Goal: Transaction & Acquisition: Purchase product/service

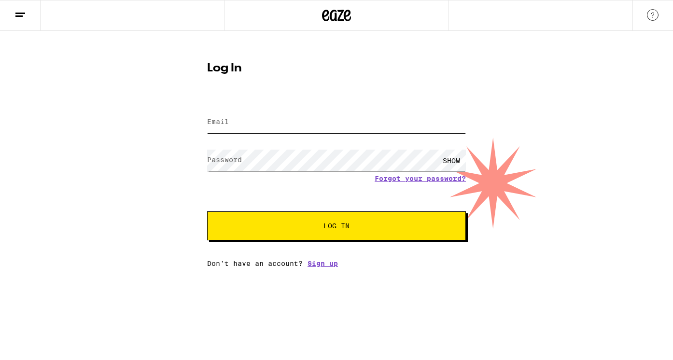
type input "[EMAIL_ADDRESS][DOMAIN_NAME]"
click at [336, 227] on button "Log In" at bounding box center [336, 225] width 259 height 29
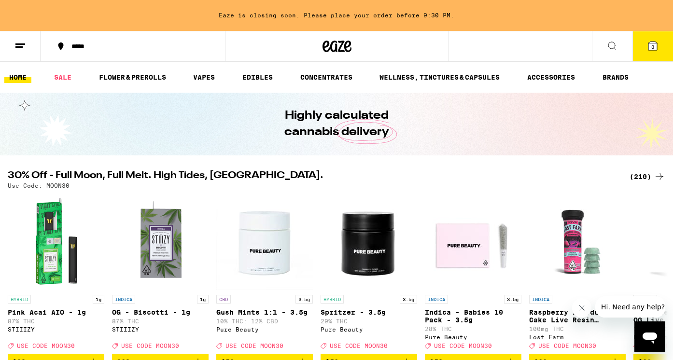
click at [651, 45] on span "3" at bounding box center [652, 47] width 3 height 6
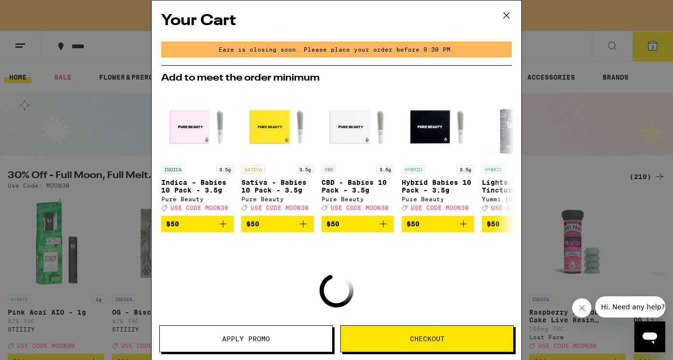
click at [506, 19] on icon at bounding box center [506, 15] width 14 height 14
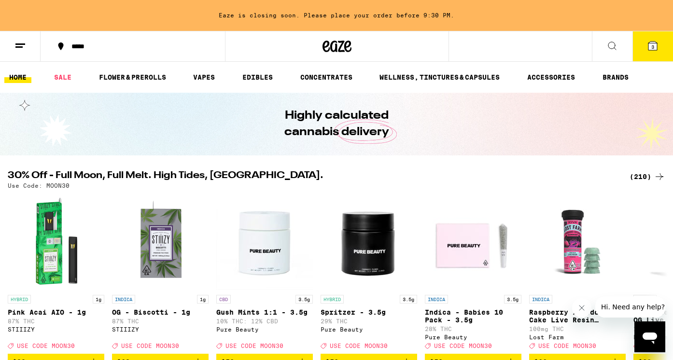
click at [647, 45] on icon at bounding box center [653, 46] width 12 height 12
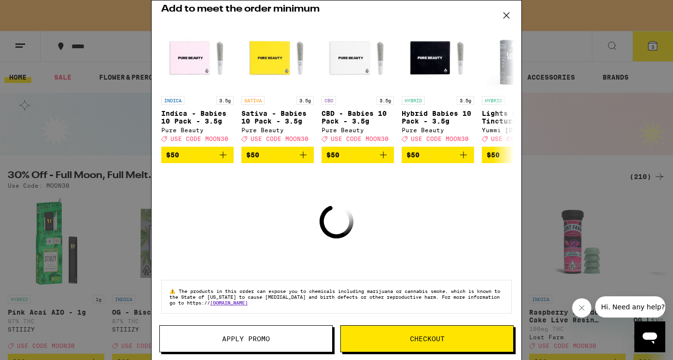
scroll to position [75, 0]
click at [501, 18] on icon at bounding box center [506, 15] width 14 height 14
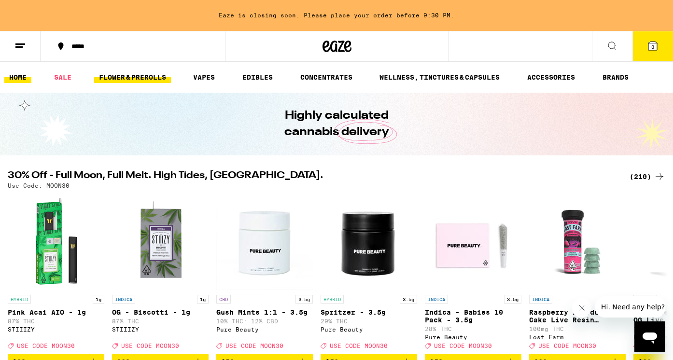
click at [152, 74] on link "FLOWER & PREROLLS" at bounding box center [132, 77] width 77 height 12
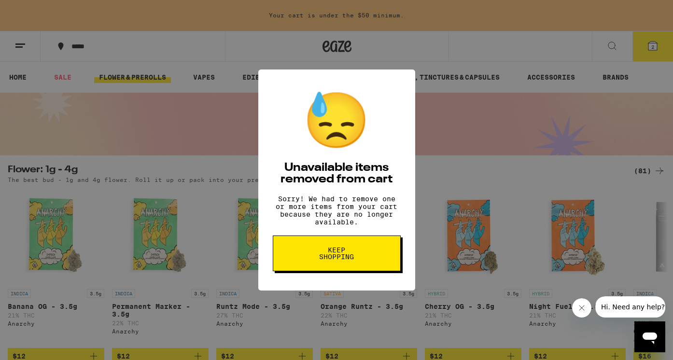
click at [335, 256] on span "Keep Shopping" at bounding box center [337, 254] width 50 height 14
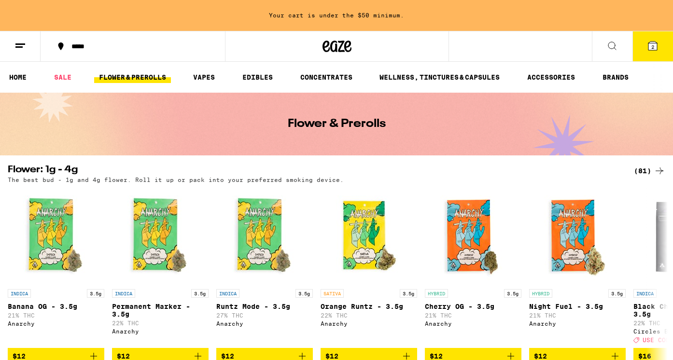
click at [652, 42] on icon at bounding box center [652, 45] width 9 height 9
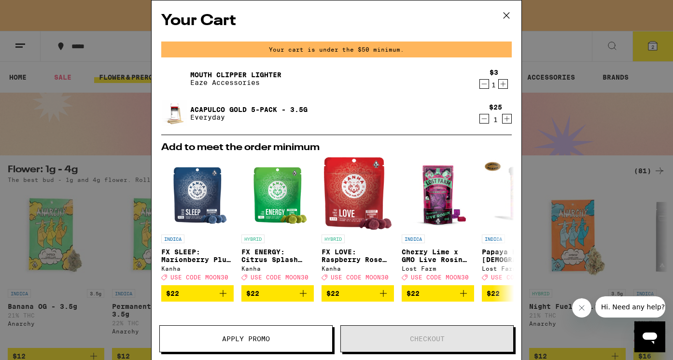
click at [507, 14] on icon at bounding box center [506, 15] width 14 height 14
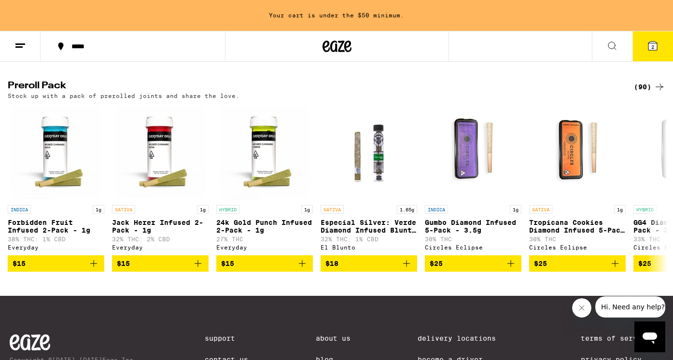
scroll to position [739, 0]
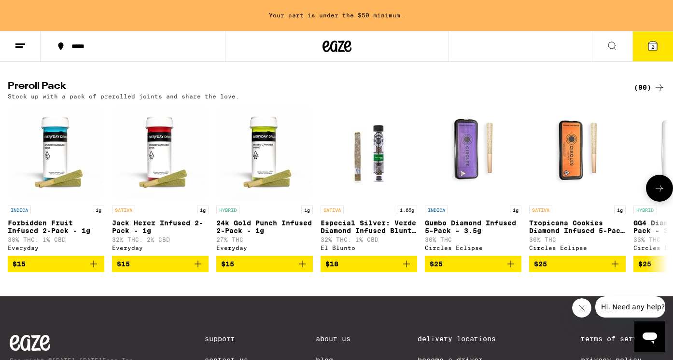
click at [662, 194] on icon at bounding box center [659, 188] width 12 height 12
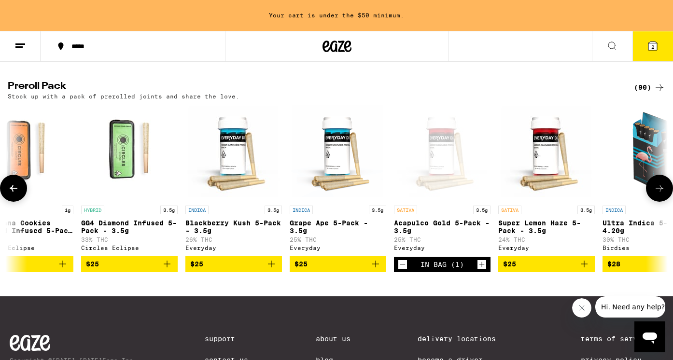
click at [662, 194] on icon at bounding box center [659, 188] width 12 height 12
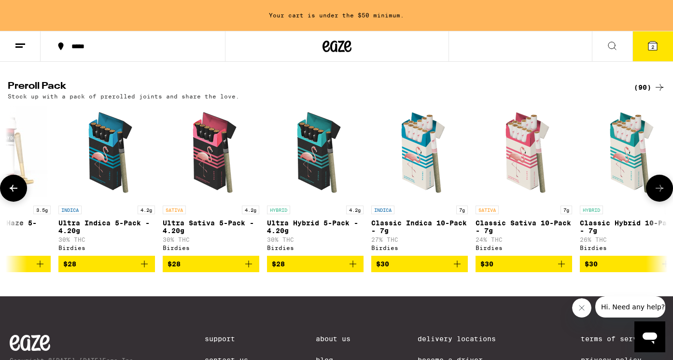
scroll to position [0, 1104]
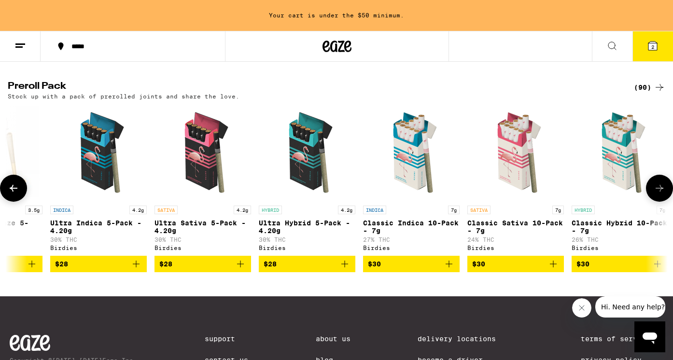
click at [662, 194] on icon at bounding box center [659, 188] width 12 height 12
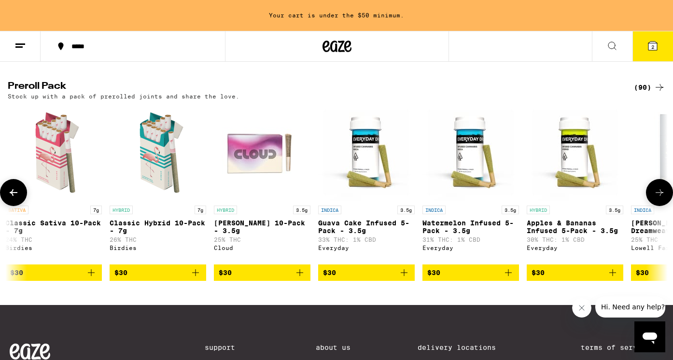
scroll to position [0, 1656]
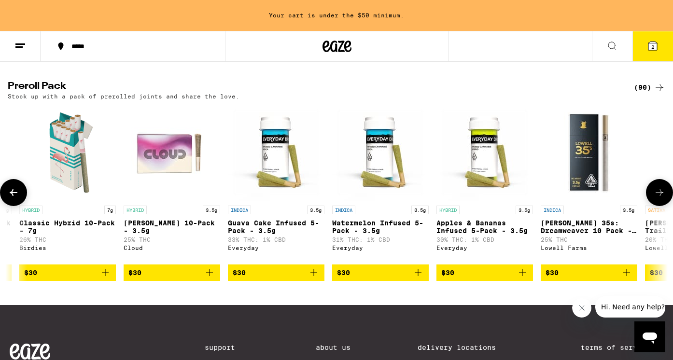
click at [662, 198] on icon at bounding box center [659, 193] width 12 height 12
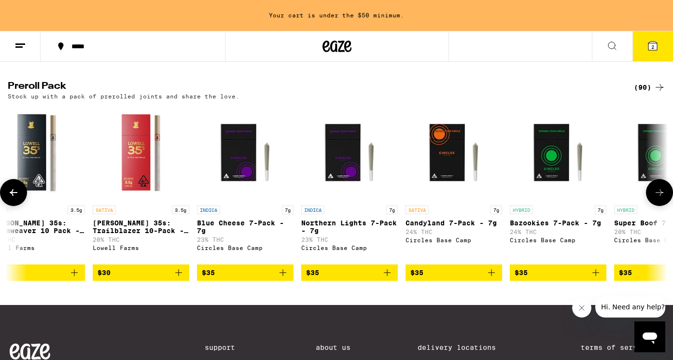
click at [662, 198] on icon at bounding box center [659, 193] width 12 height 12
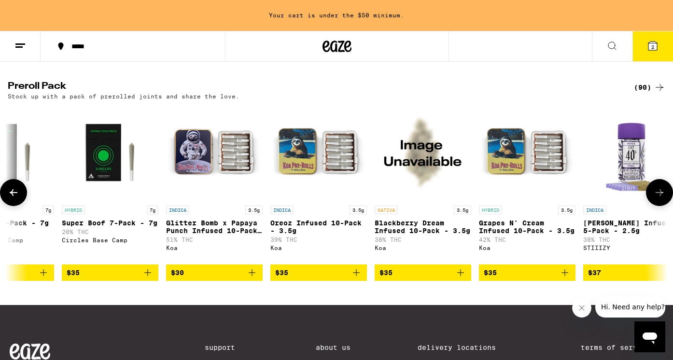
click at [18, 198] on icon at bounding box center [14, 193] width 12 height 12
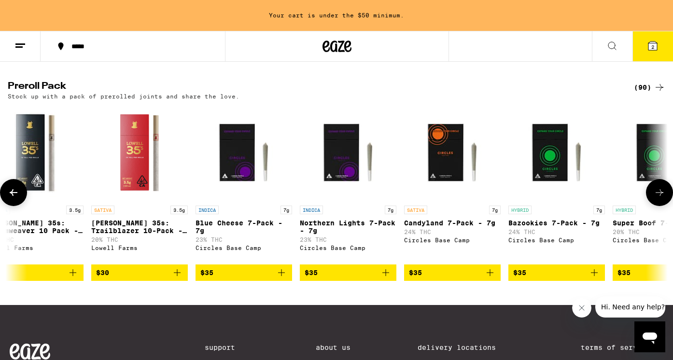
scroll to position [0, 2208]
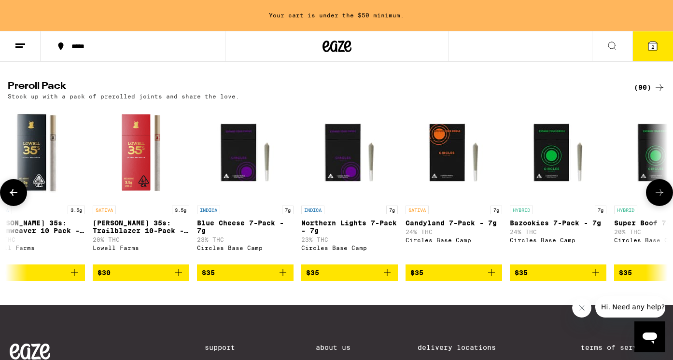
click at [553, 278] on span "$35" at bounding box center [557, 273] width 87 height 12
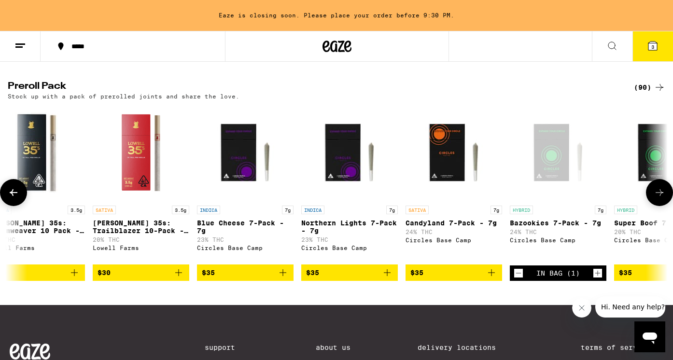
click at [664, 198] on icon at bounding box center [659, 193] width 12 height 12
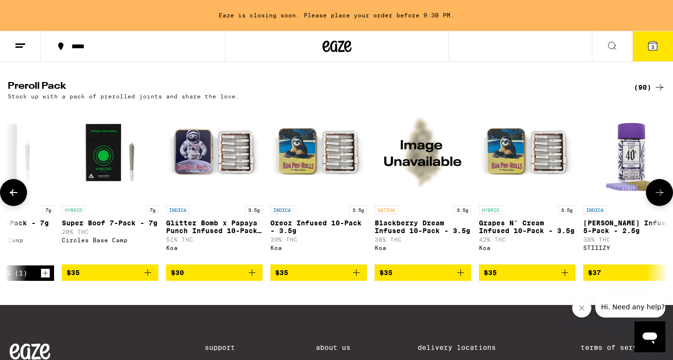
click at [664, 198] on icon at bounding box center [659, 193] width 12 height 12
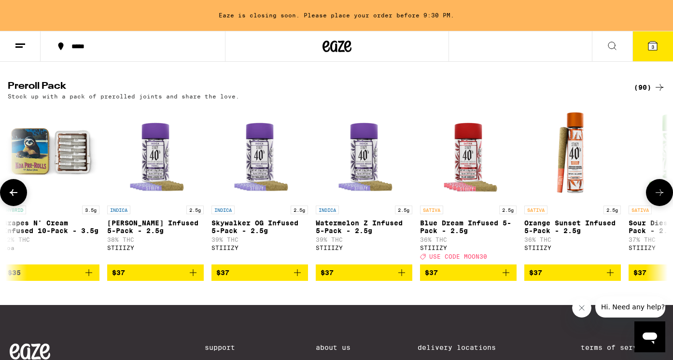
scroll to position [0, 3312]
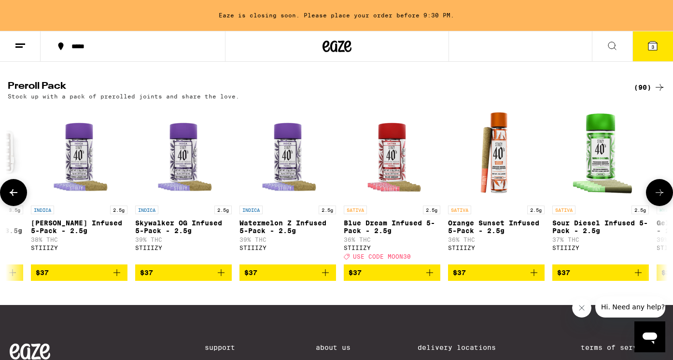
click at [12, 198] on icon at bounding box center [14, 193] width 12 height 12
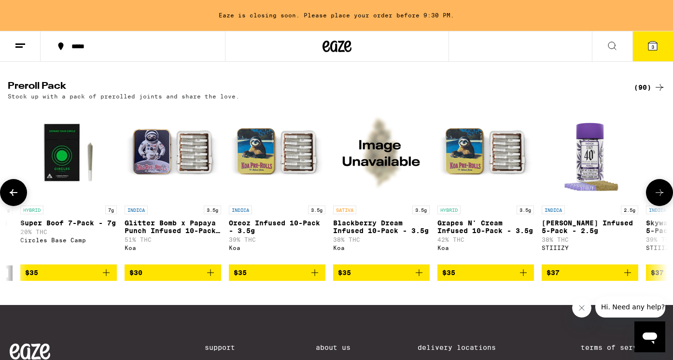
scroll to position [0, 2760]
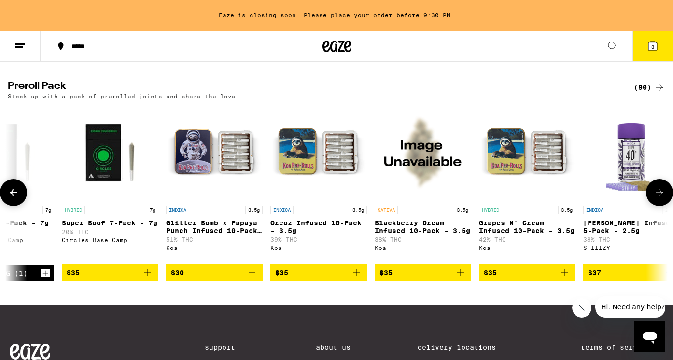
click at [659, 198] on icon at bounding box center [659, 193] width 12 height 12
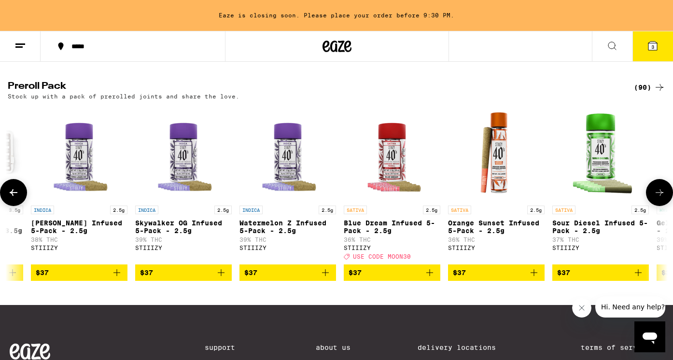
click at [659, 198] on icon at bounding box center [659, 193] width 12 height 12
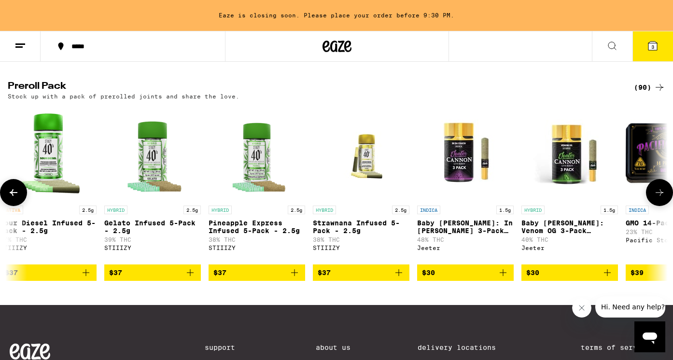
click at [659, 198] on icon at bounding box center [659, 193] width 12 height 12
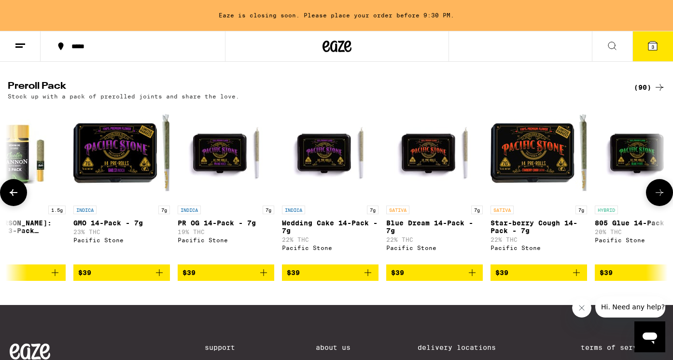
click at [659, 198] on icon at bounding box center [659, 193] width 12 height 12
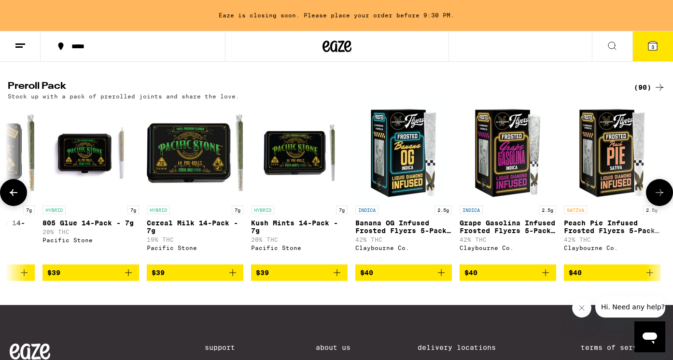
click at [659, 198] on icon at bounding box center [659, 193] width 12 height 12
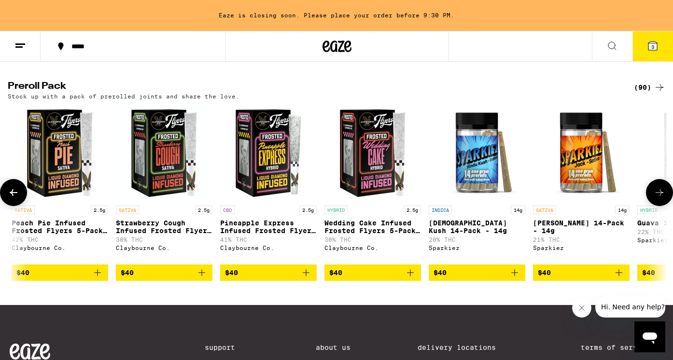
click at [659, 198] on icon at bounding box center [659, 193] width 12 height 12
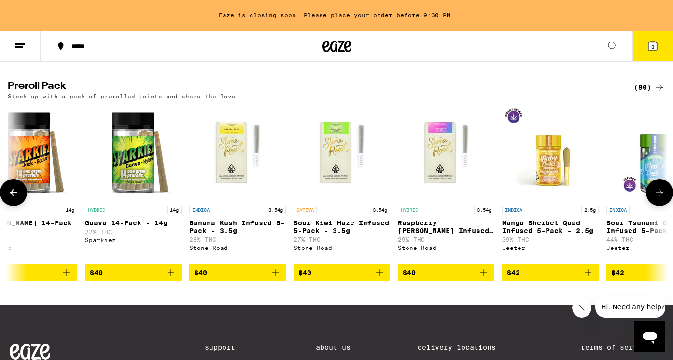
click at [658, 198] on icon at bounding box center [659, 193] width 12 height 12
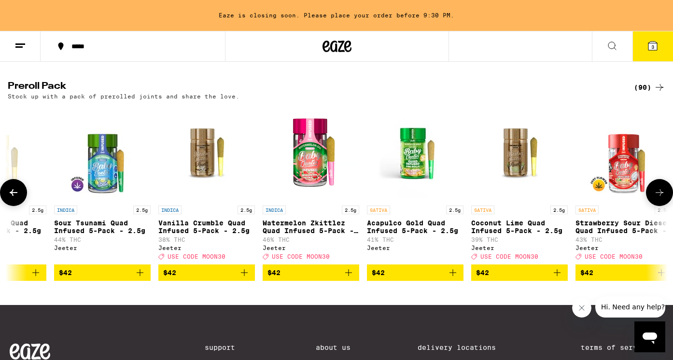
click at [658, 198] on icon at bounding box center [659, 193] width 12 height 12
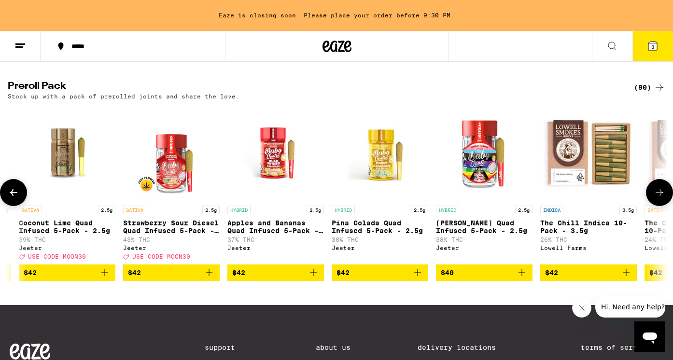
scroll to position [0, 7176]
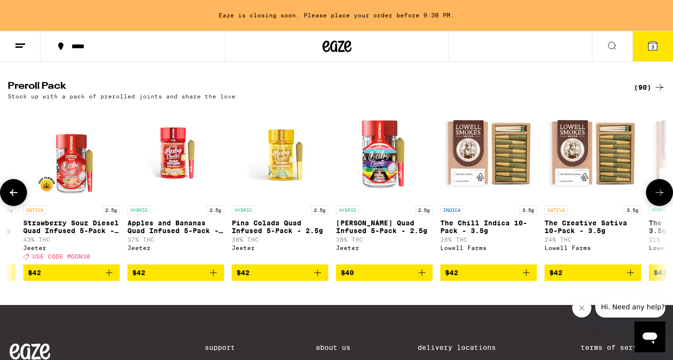
click at [658, 198] on icon at bounding box center [659, 193] width 12 height 12
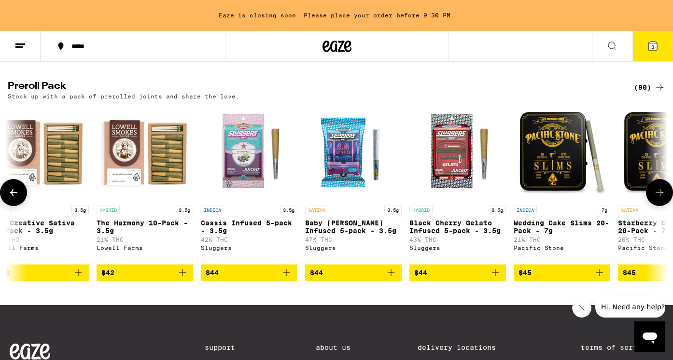
click at [658, 198] on icon at bounding box center [659, 193] width 12 height 12
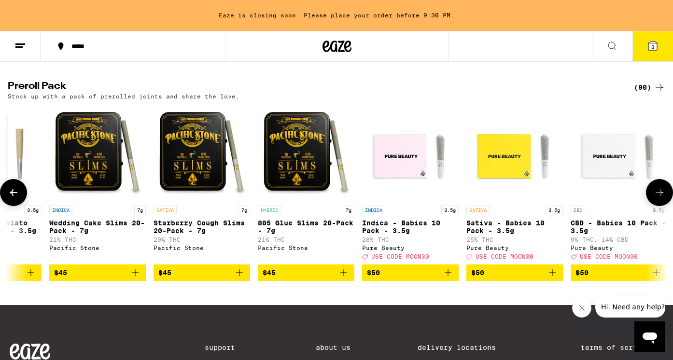
scroll to position [0, 8280]
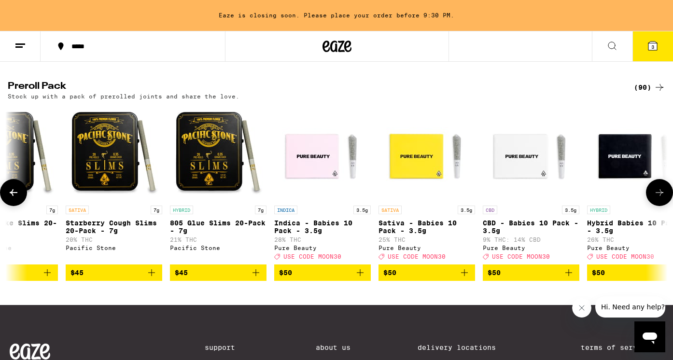
click at [658, 198] on icon at bounding box center [659, 193] width 12 height 12
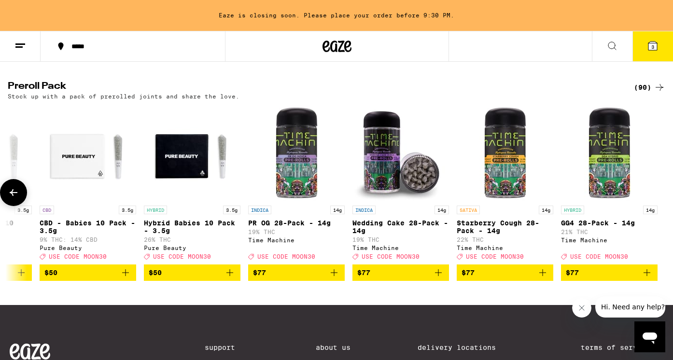
click at [658, 206] on div at bounding box center [659, 192] width 27 height 27
click at [8, 206] on button at bounding box center [13, 192] width 27 height 27
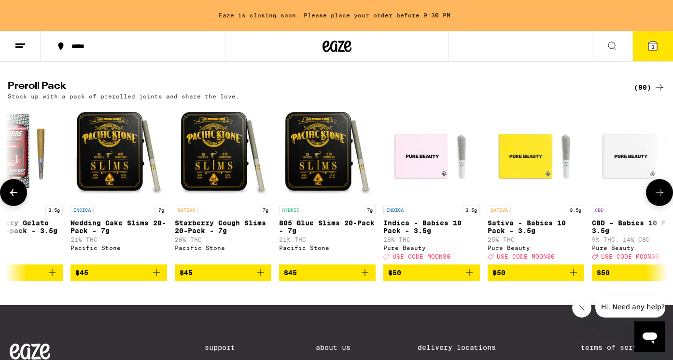
click at [8, 206] on button at bounding box center [13, 192] width 27 height 27
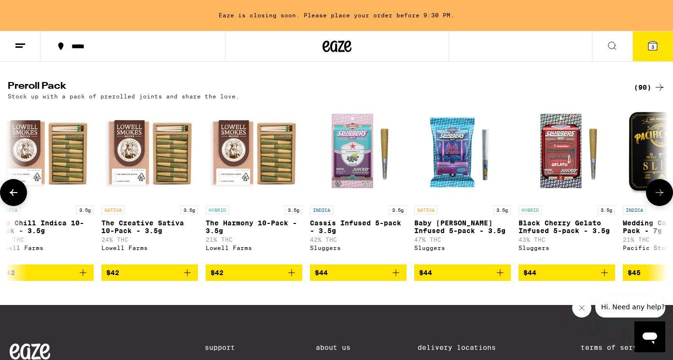
click at [8, 206] on button at bounding box center [13, 192] width 27 height 27
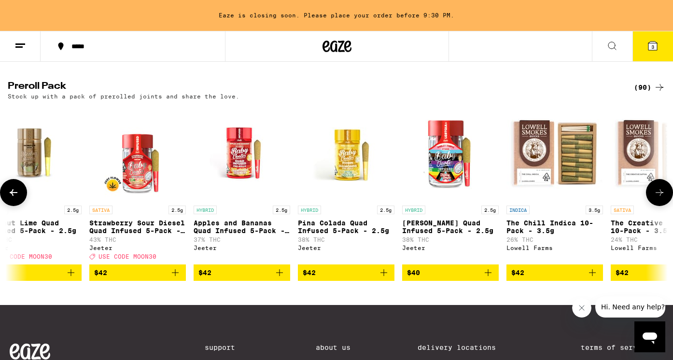
click at [8, 206] on button at bounding box center [13, 192] width 27 height 27
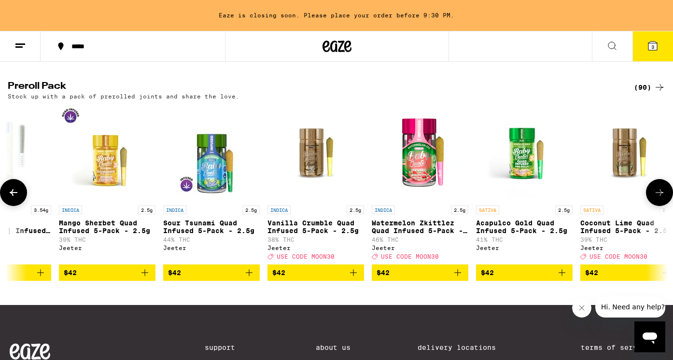
click at [8, 206] on button at bounding box center [13, 192] width 27 height 27
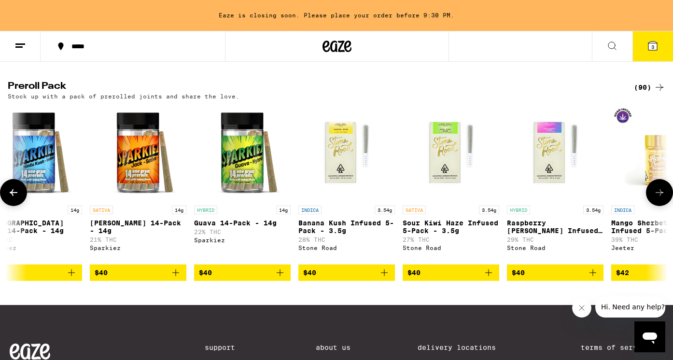
click at [8, 206] on button at bounding box center [13, 192] width 27 height 27
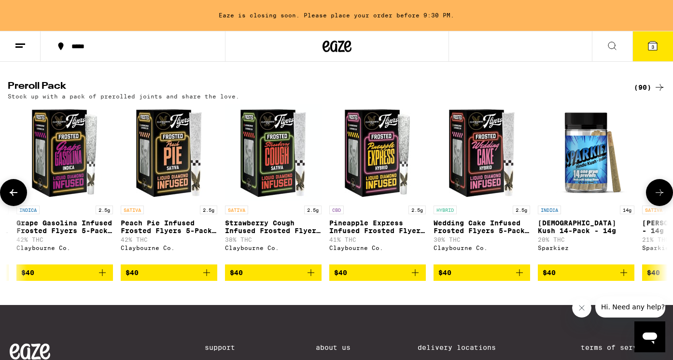
click at [19, 206] on button at bounding box center [13, 192] width 27 height 27
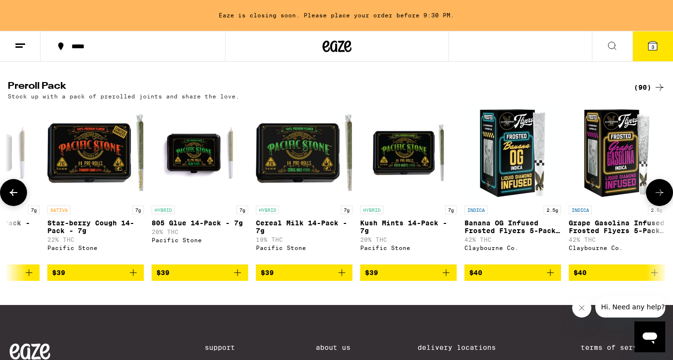
click at [19, 198] on icon at bounding box center [14, 193] width 12 height 12
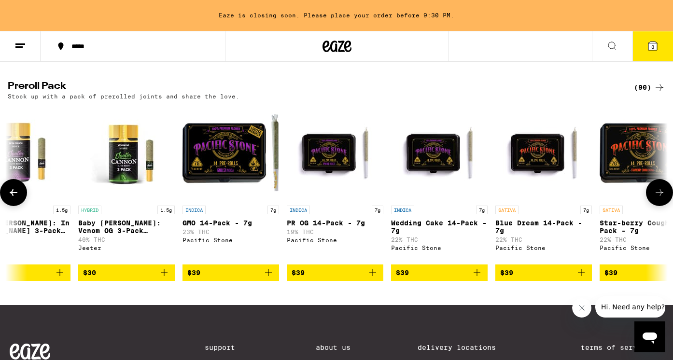
click at [18, 198] on icon at bounding box center [14, 193] width 12 height 12
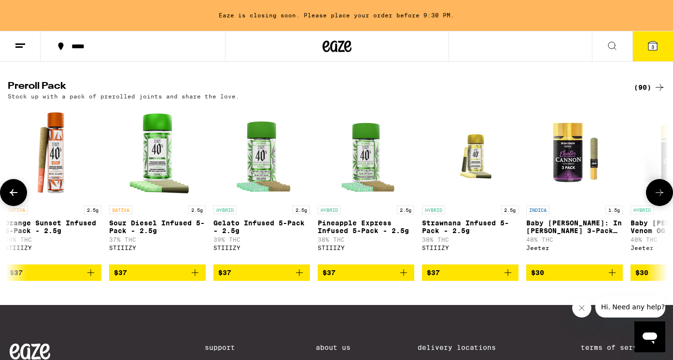
click at [18, 198] on icon at bounding box center [14, 193] width 12 height 12
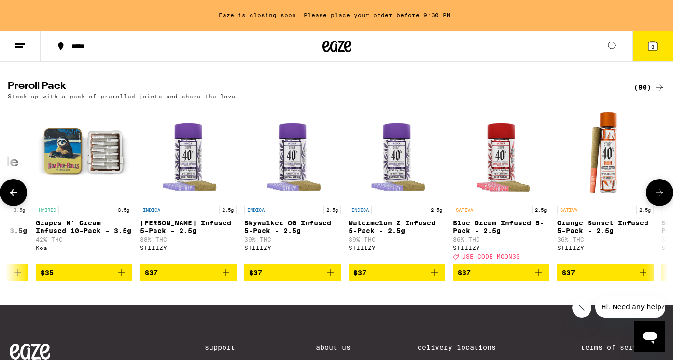
click at [17, 196] on icon at bounding box center [14, 192] width 8 height 7
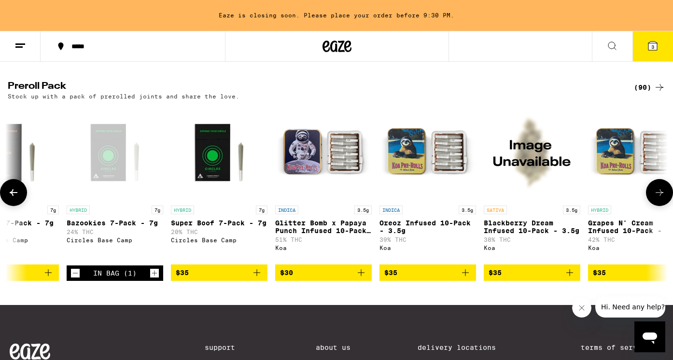
click at [17, 196] on icon at bounding box center [14, 192] width 8 height 7
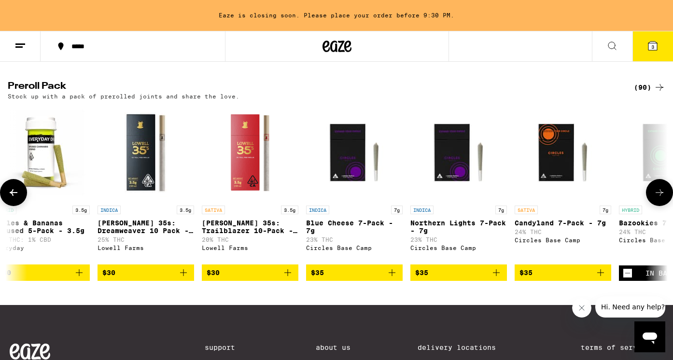
click at [9, 198] on icon at bounding box center [14, 193] width 12 height 12
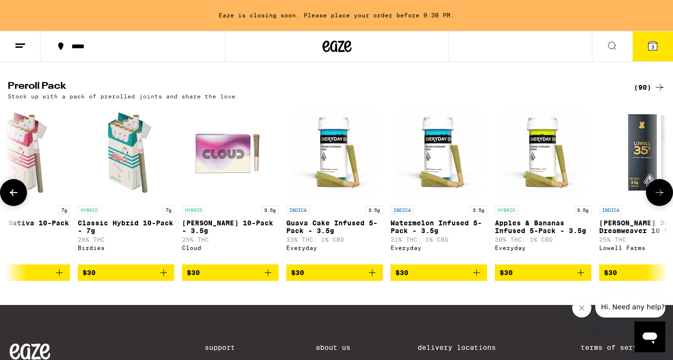
scroll to position [0, 1547]
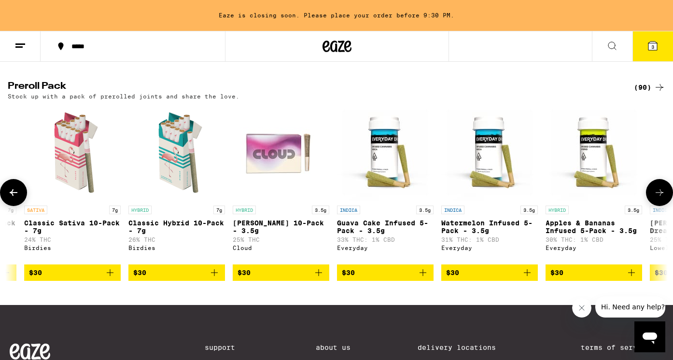
click at [10, 198] on icon at bounding box center [14, 193] width 12 height 12
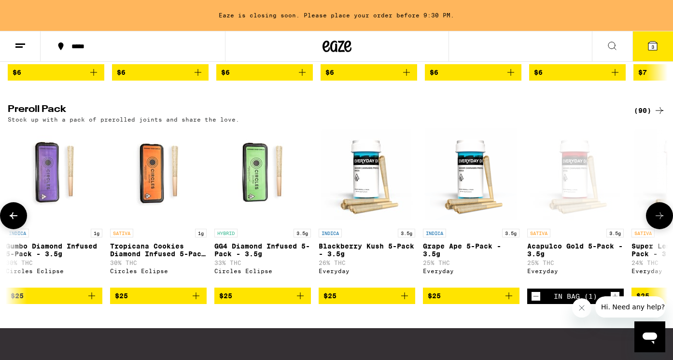
scroll to position [0, 419]
click at [181, 258] on p "Tropicana Cookies Diamond Infused 5-Pack - 3.5g" at bounding box center [158, 249] width 97 height 15
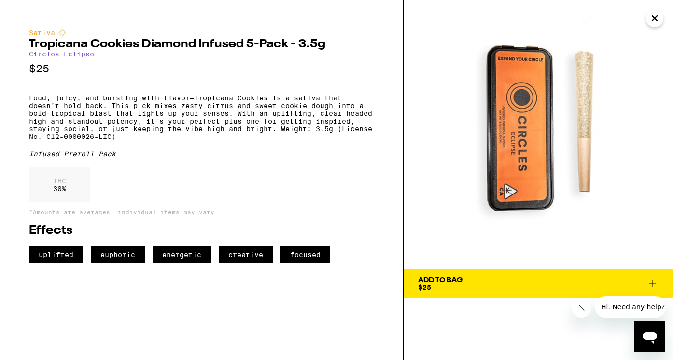
click at [660, 19] on icon "Close" at bounding box center [655, 18] width 12 height 14
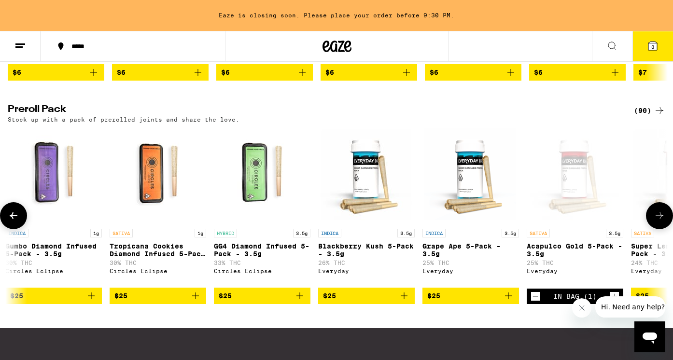
click at [256, 199] on img "Open page for GG4 Diamond Infused 5-Pack - 3.5g from Circles Eclipse" at bounding box center [262, 175] width 97 height 97
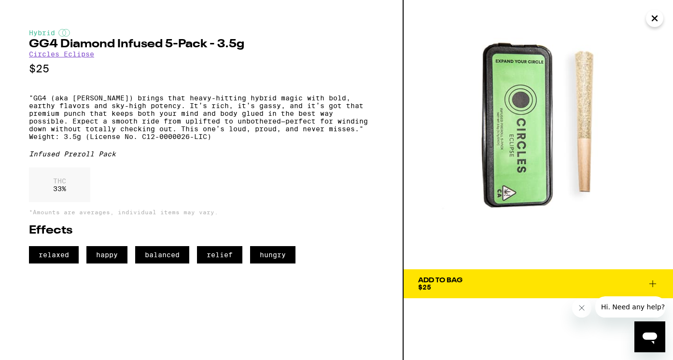
click at [653, 22] on icon "Close" at bounding box center [655, 18] width 12 height 14
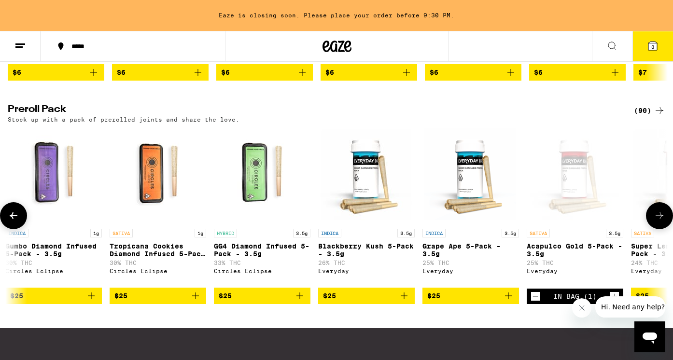
click at [194, 302] on icon "Add to bag" at bounding box center [196, 296] width 12 height 12
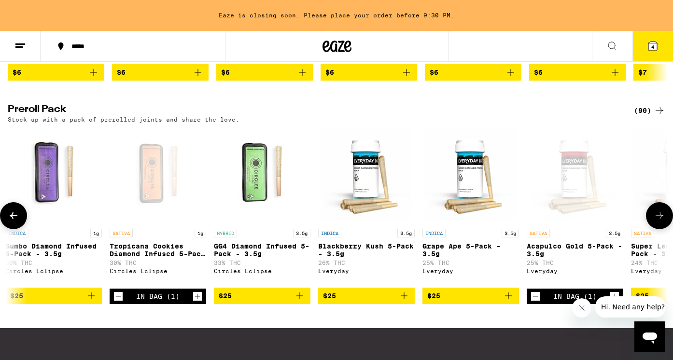
click at [300, 299] on icon "Add to bag" at bounding box center [299, 295] width 7 height 7
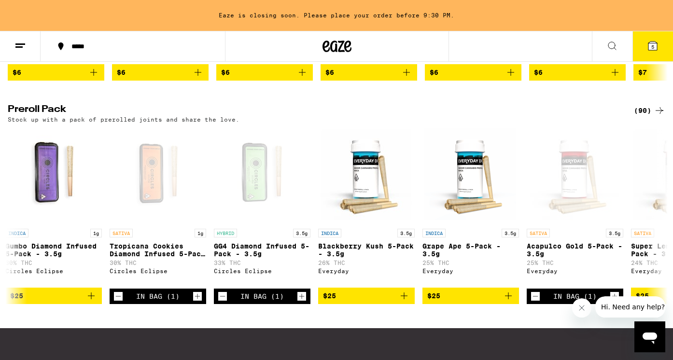
click at [654, 42] on icon at bounding box center [652, 45] width 9 height 9
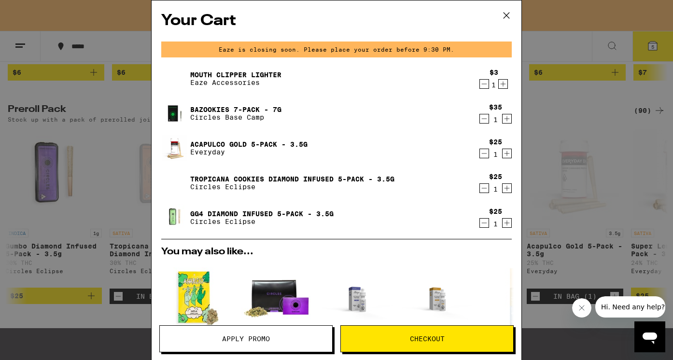
click at [507, 17] on icon at bounding box center [506, 15] width 14 height 14
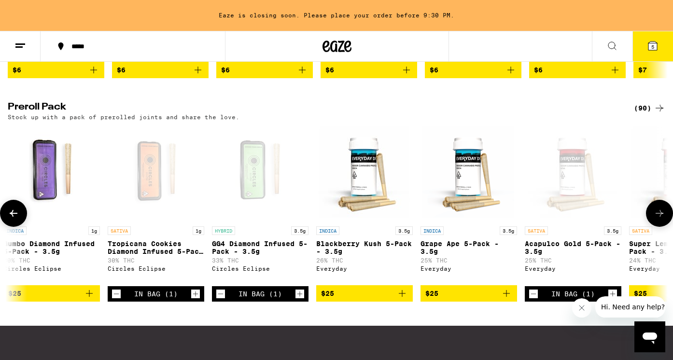
scroll to position [718, 0]
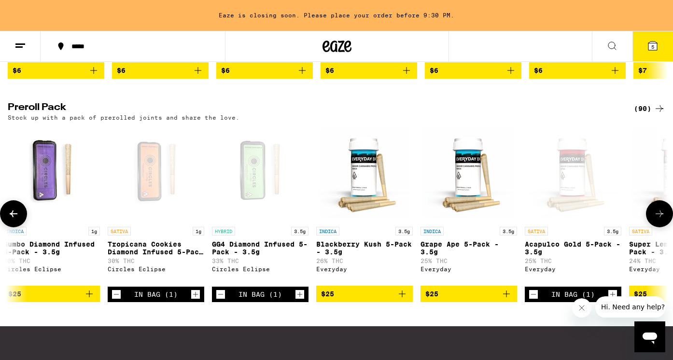
click at [113, 300] on icon "Decrement" at bounding box center [116, 295] width 9 height 12
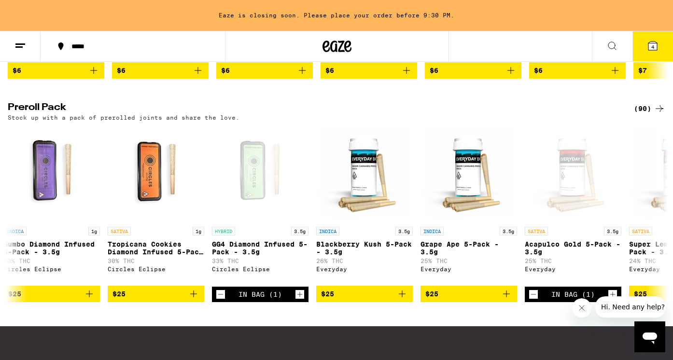
click at [651, 49] on span "4" at bounding box center [652, 47] width 3 height 6
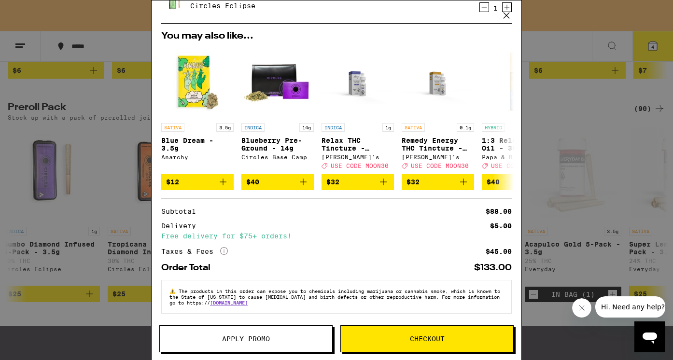
scroll to position [188, 0]
click at [248, 339] on span "Apply Promo" at bounding box center [246, 338] width 48 height 7
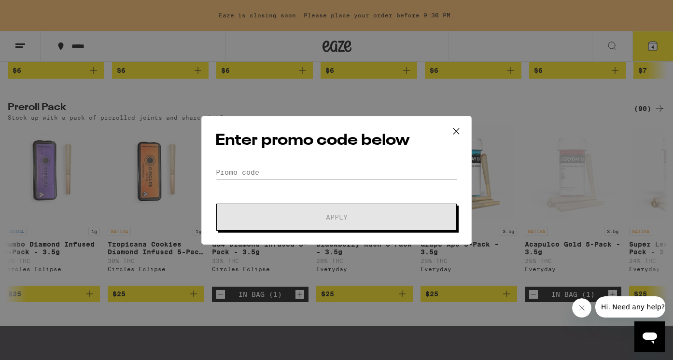
click at [459, 130] on icon at bounding box center [456, 131] width 14 height 14
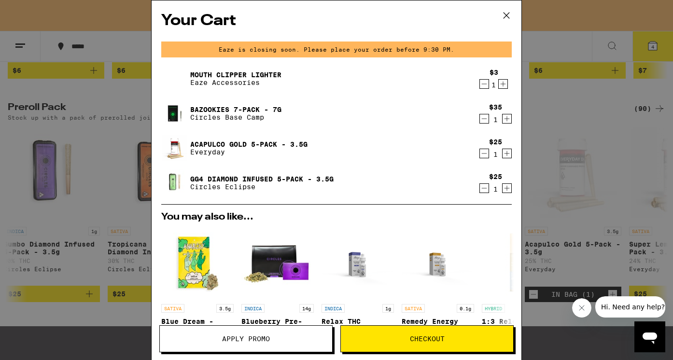
click at [251, 342] on span "Apply Promo" at bounding box center [246, 338] width 48 height 7
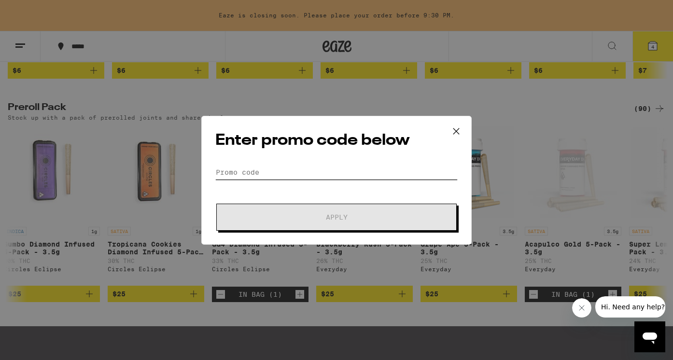
click at [260, 174] on input "Promo Code" at bounding box center [336, 172] width 242 height 14
paste input "MOON30"
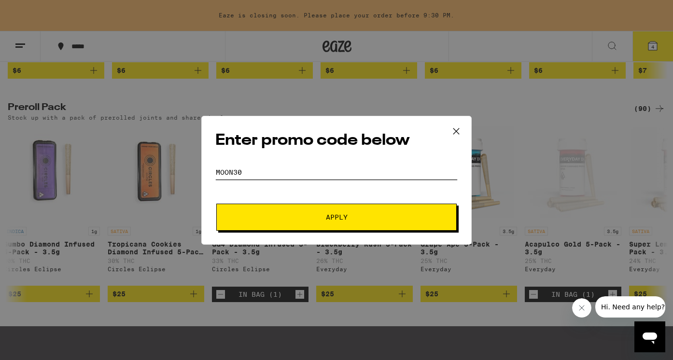
type input "MOON30"
click at [276, 222] on button "Apply" at bounding box center [336, 217] width 240 height 27
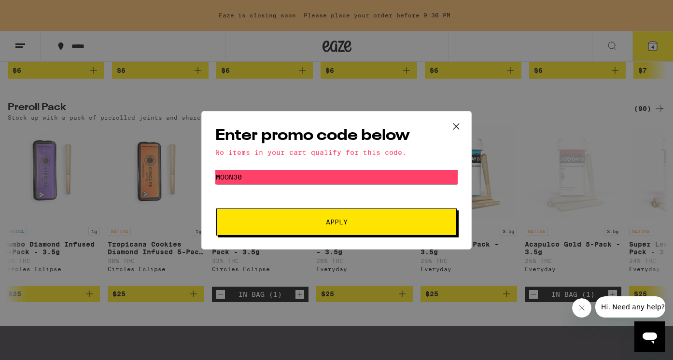
click at [453, 124] on icon at bounding box center [456, 126] width 14 height 14
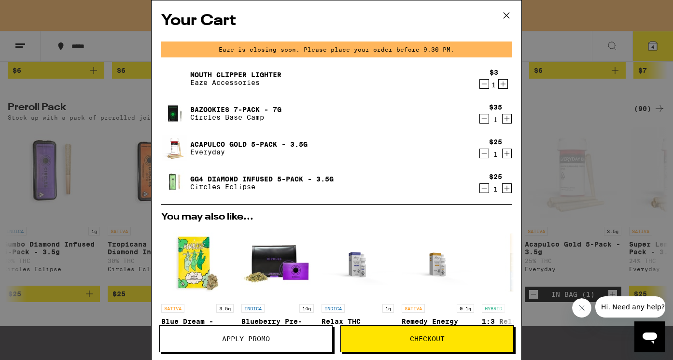
click at [276, 337] on span "Apply Promo" at bounding box center [246, 338] width 172 height 7
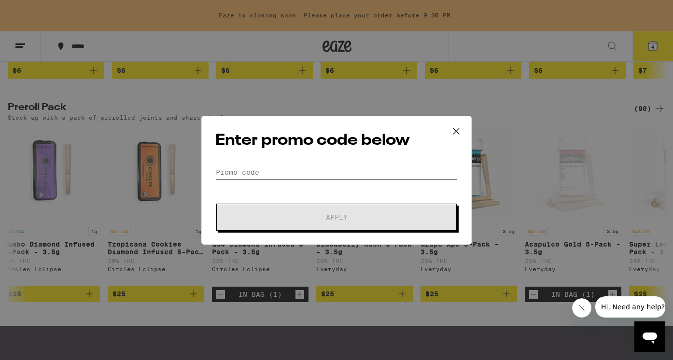
click at [270, 171] on input "Promo Code" at bounding box center [336, 172] width 242 height 14
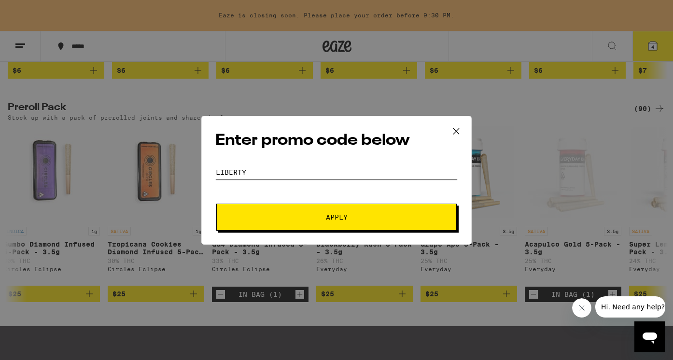
type input "LIBERTY"
click at [336, 217] on button "Apply" at bounding box center [336, 217] width 240 height 27
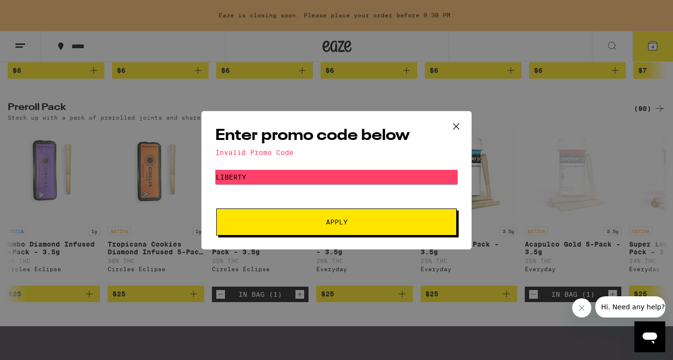
click at [454, 129] on icon at bounding box center [456, 126] width 14 height 14
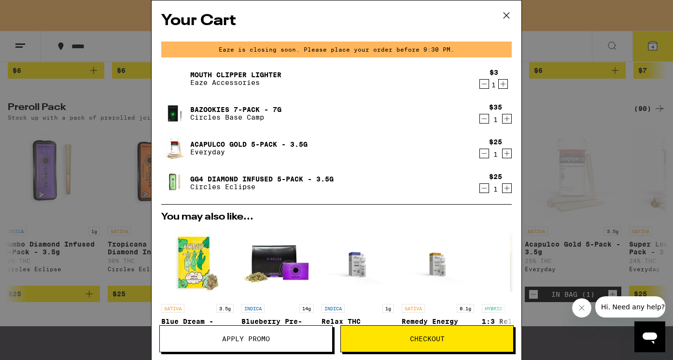
click at [507, 14] on icon at bounding box center [506, 15] width 14 height 14
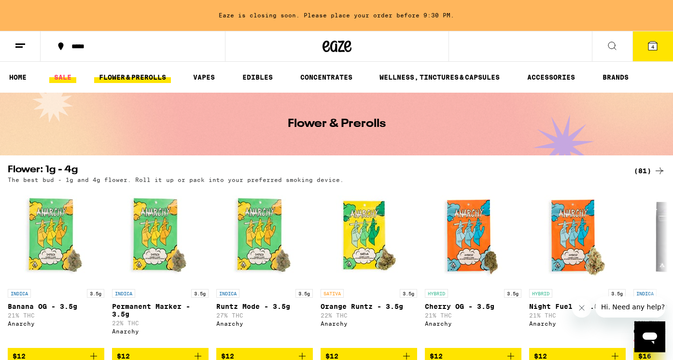
click at [63, 77] on link "SALE" at bounding box center [62, 77] width 27 height 12
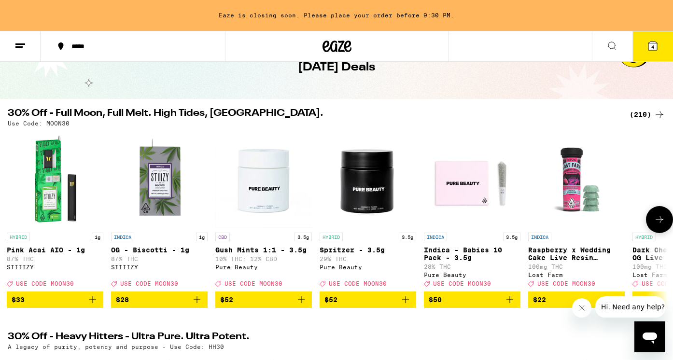
scroll to position [50, 0]
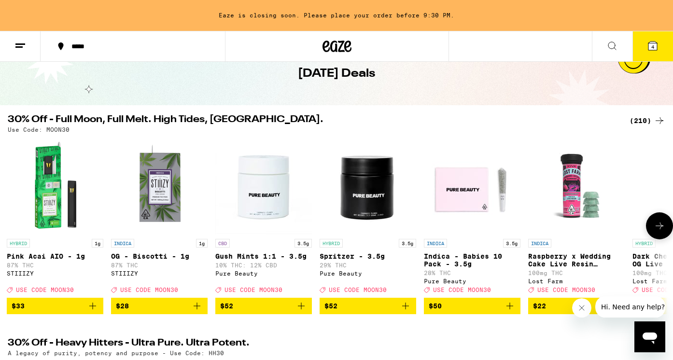
click at [49, 208] on img "Open page for Pink Acai AIO - 1g from STIIIZY" at bounding box center [55, 186] width 97 height 97
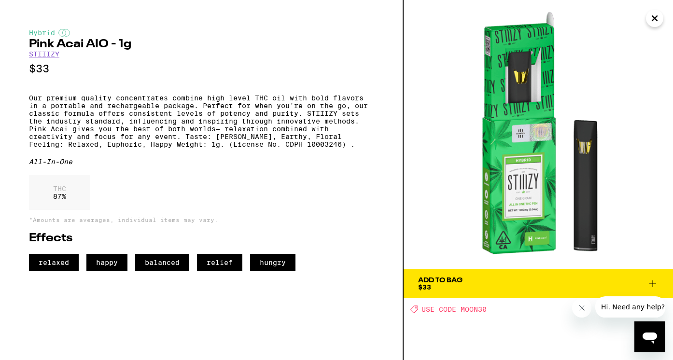
click at [652, 21] on icon "Close" at bounding box center [655, 18] width 12 height 14
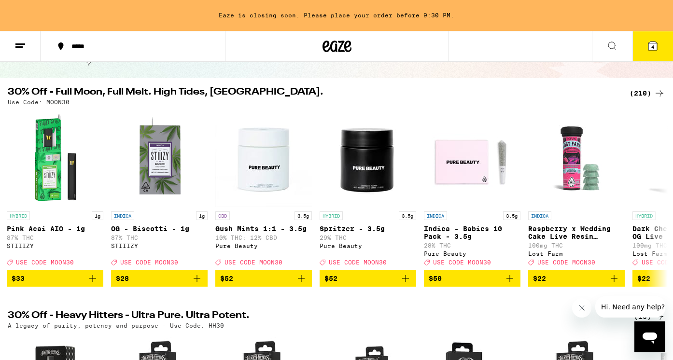
scroll to position [69, 0]
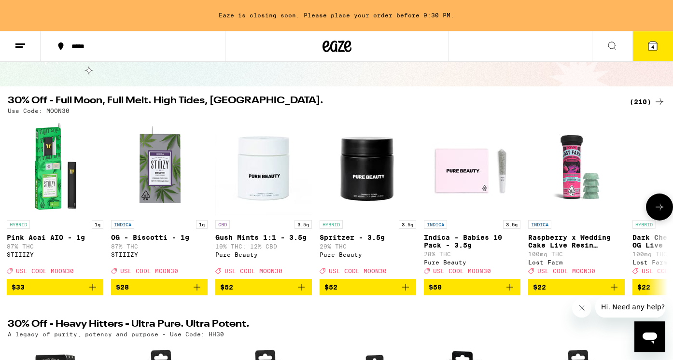
click at [660, 218] on button at bounding box center [659, 206] width 27 height 27
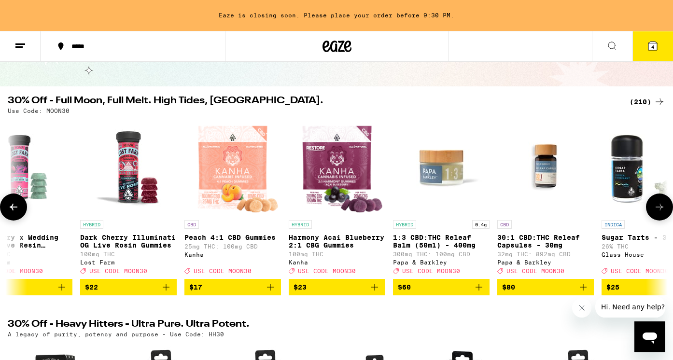
click at [660, 218] on button at bounding box center [659, 206] width 27 height 27
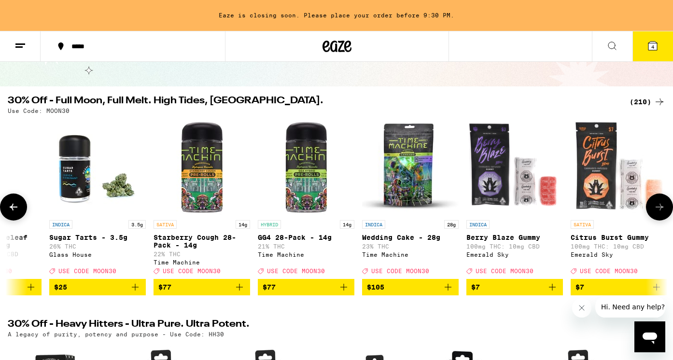
click at [660, 218] on button at bounding box center [659, 206] width 27 height 27
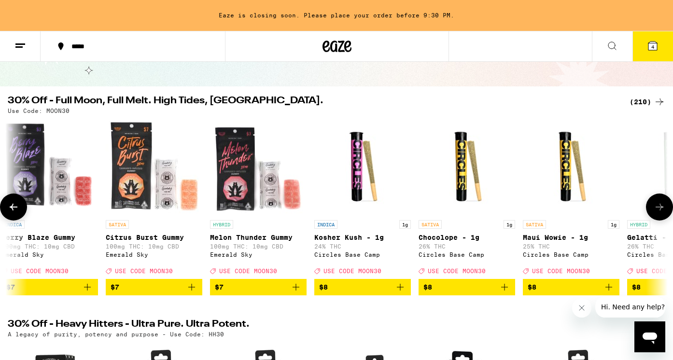
scroll to position [0, 1657]
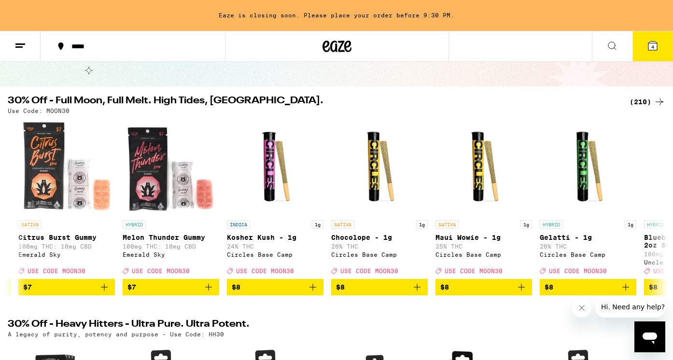
click at [653, 46] on span "4" at bounding box center [652, 47] width 3 height 6
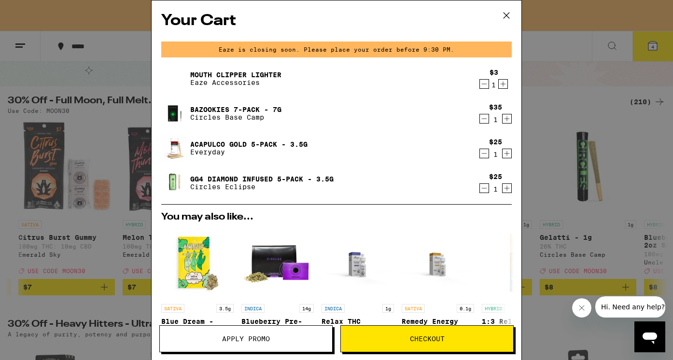
click at [505, 16] on icon at bounding box center [506, 15] width 14 height 14
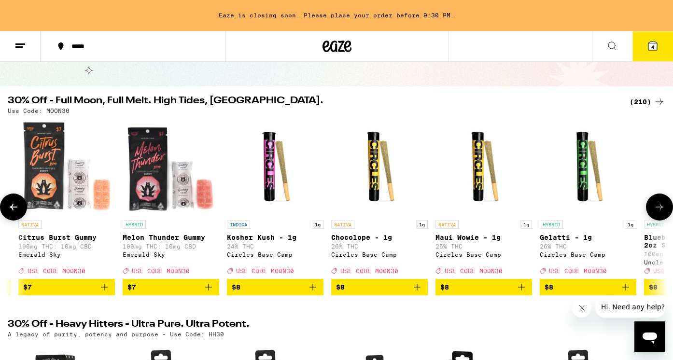
click at [663, 207] on icon at bounding box center [659, 207] width 12 height 12
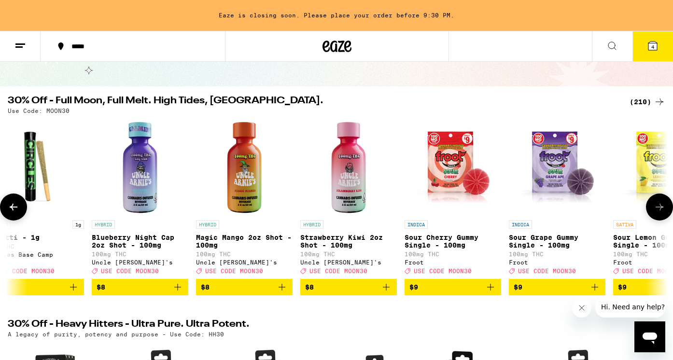
click at [663, 207] on icon at bounding box center [659, 207] width 12 height 12
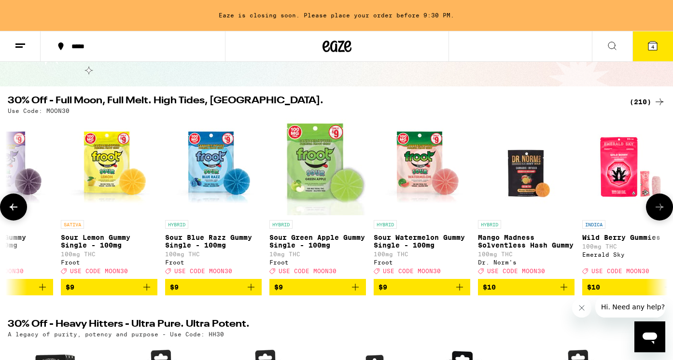
click at [663, 207] on icon at bounding box center [659, 207] width 12 height 12
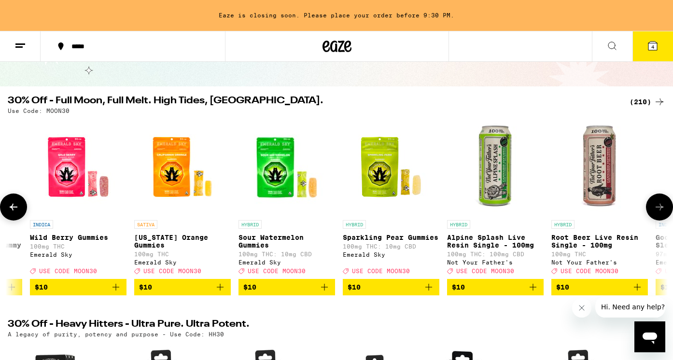
click at [663, 207] on icon at bounding box center [659, 207] width 12 height 12
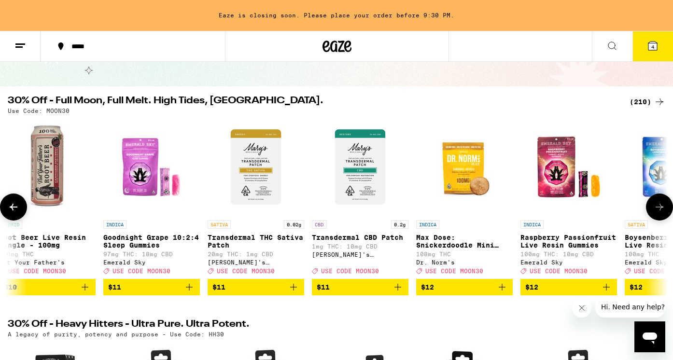
click at [663, 207] on icon at bounding box center [659, 207] width 12 height 12
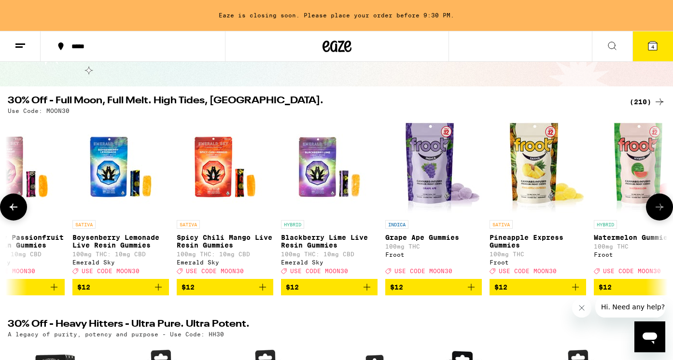
click at [663, 207] on icon at bounding box center [659, 207] width 12 height 12
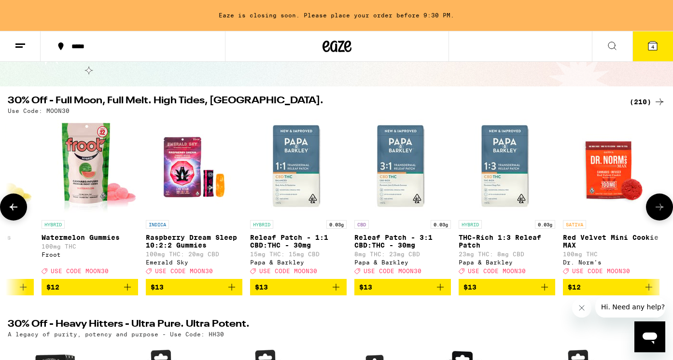
click at [663, 207] on icon at bounding box center [659, 207] width 12 height 12
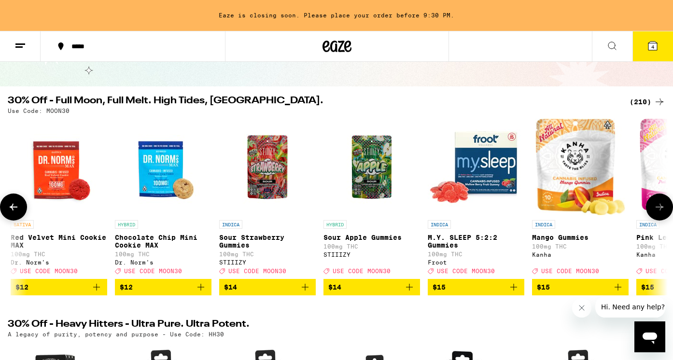
click at [663, 207] on icon at bounding box center [659, 207] width 12 height 12
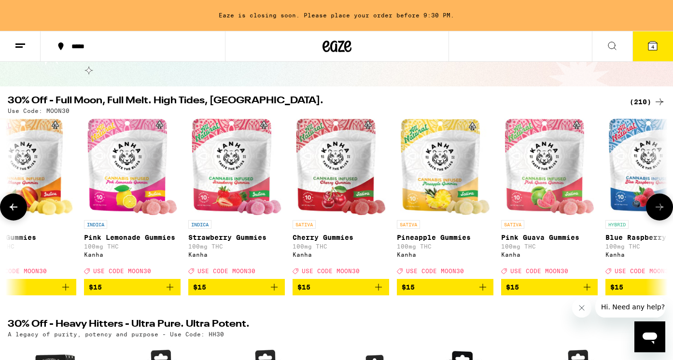
click at [663, 207] on icon at bounding box center [659, 207] width 12 height 12
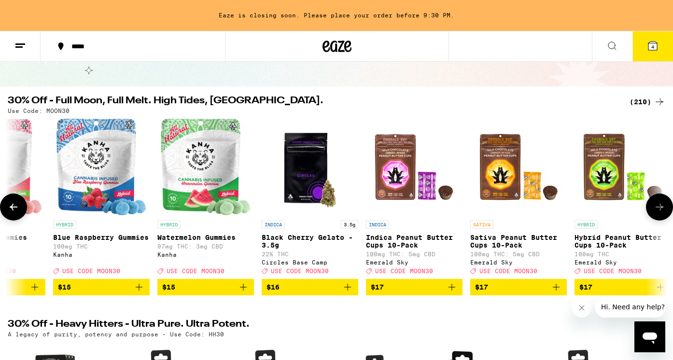
click at [663, 207] on icon at bounding box center [659, 207] width 12 height 12
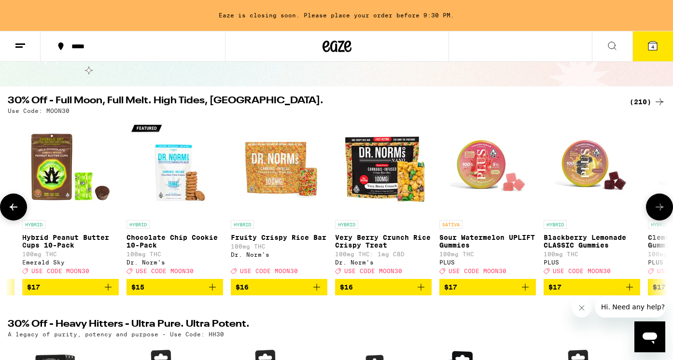
click at [663, 207] on icon at bounding box center [659, 207] width 12 height 12
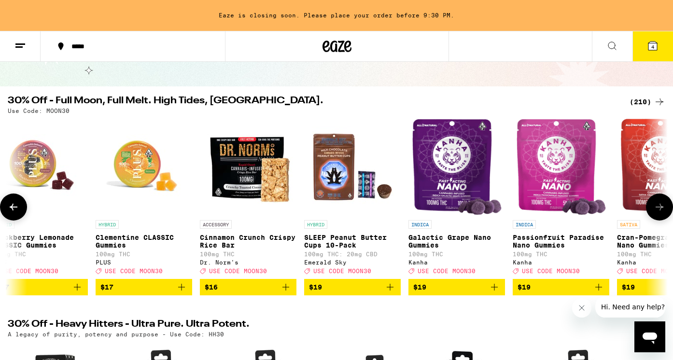
click at [664, 206] on icon at bounding box center [659, 207] width 12 height 12
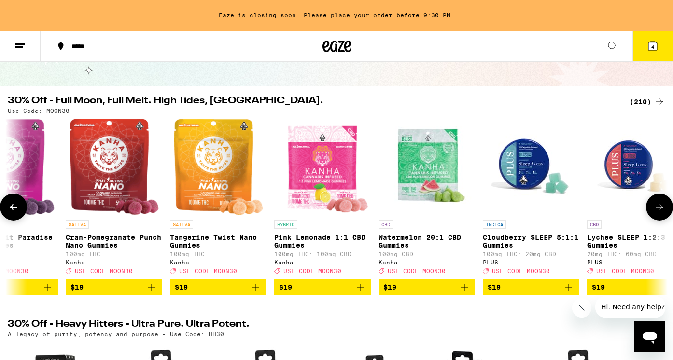
scroll to position [0, 8281]
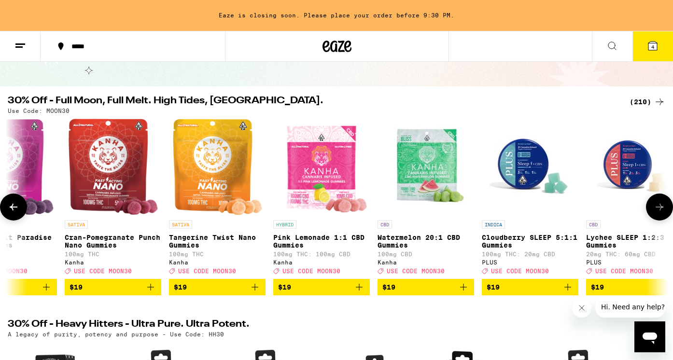
click at [664, 206] on icon at bounding box center [659, 207] width 12 height 12
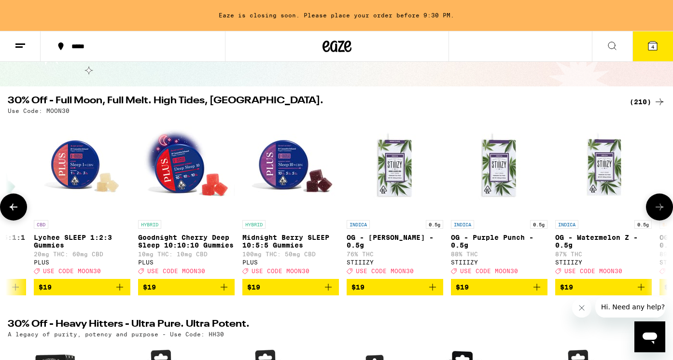
click at [664, 207] on icon at bounding box center [659, 207] width 12 height 12
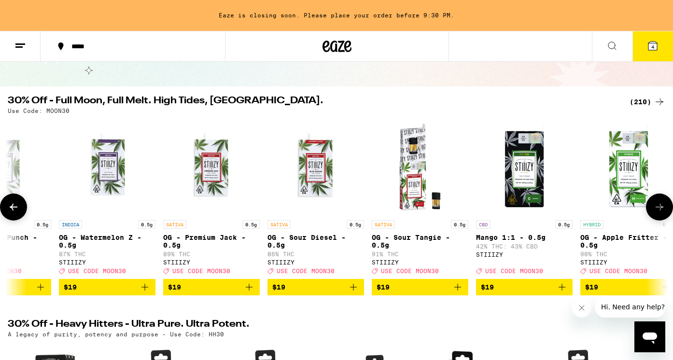
scroll to position [0, 9385]
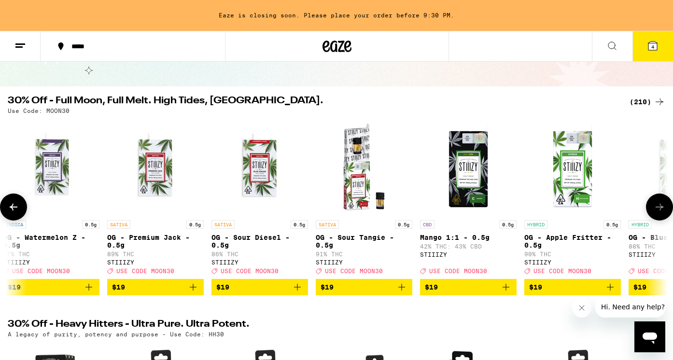
click at [664, 207] on icon at bounding box center [659, 207] width 12 height 12
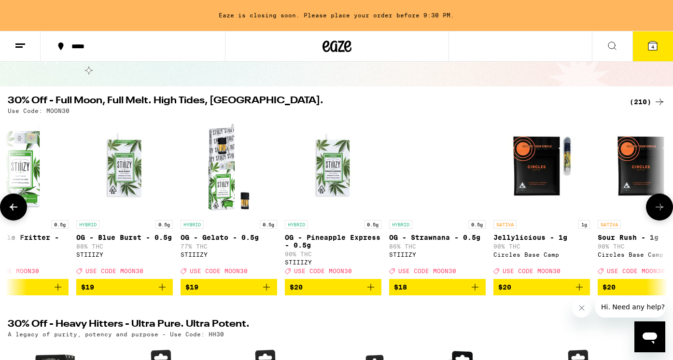
click at [664, 207] on icon at bounding box center [659, 207] width 12 height 12
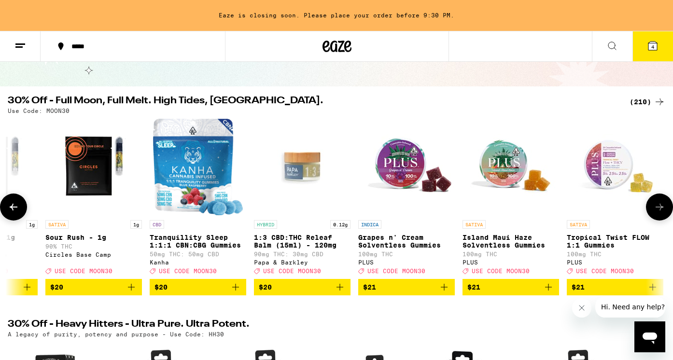
click at [664, 206] on icon at bounding box center [659, 207] width 12 height 12
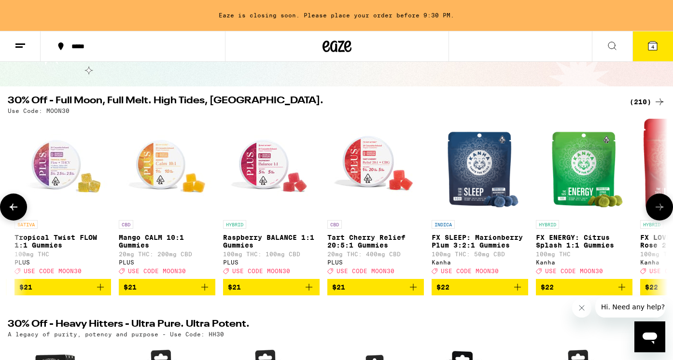
click at [664, 206] on icon at bounding box center [659, 207] width 12 height 12
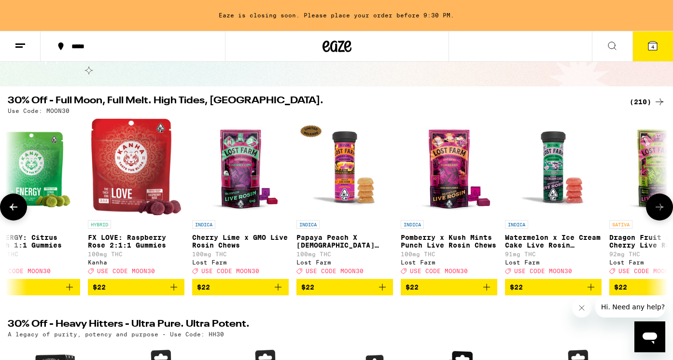
click at [664, 206] on icon at bounding box center [659, 207] width 12 height 12
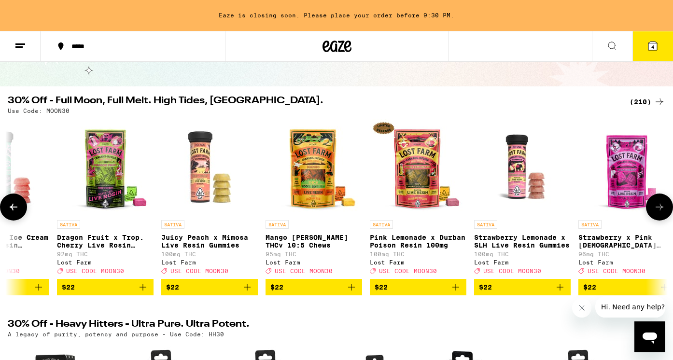
click at [664, 206] on icon at bounding box center [659, 207] width 12 height 12
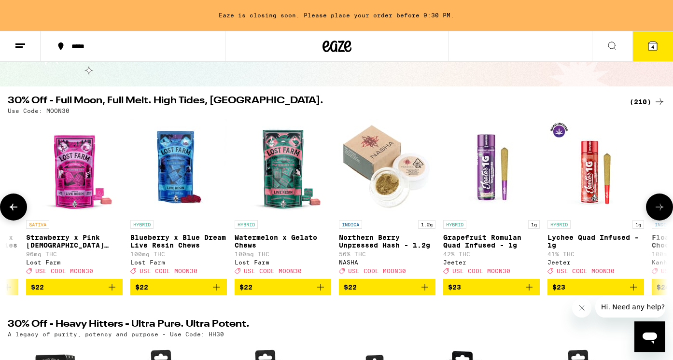
click at [664, 206] on icon at bounding box center [659, 207] width 12 height 12
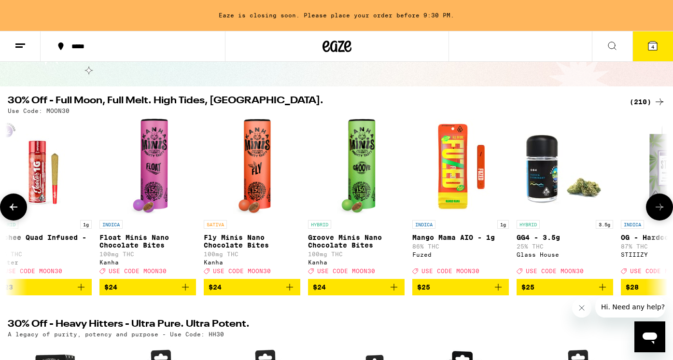
click at [664, 206] on icon at bounding box center [659, 207] width 12 height 12
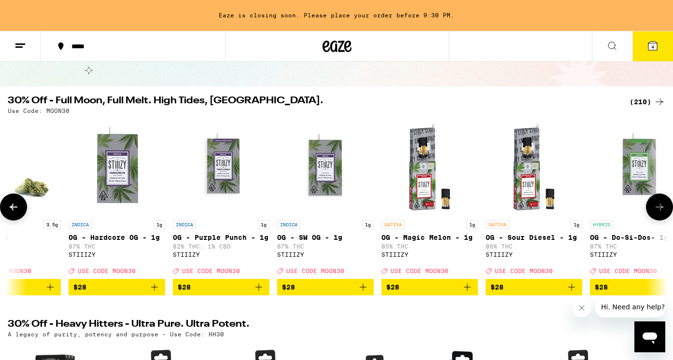
click at [664, 206] on icon at bounding box center [659, 207] width 12 height 12
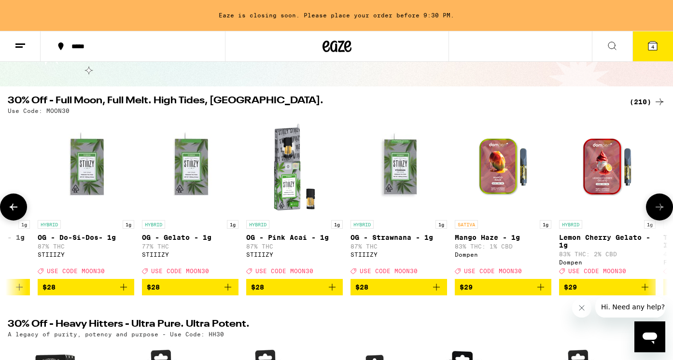
click at [664, 206] on icon at bounding box center [659, 207] width 12 height 12
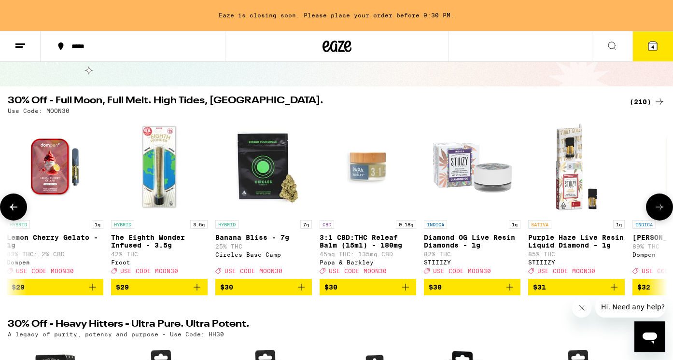
click at [664, 206] on icon at bounding box center [659, 207] width 12 height 12
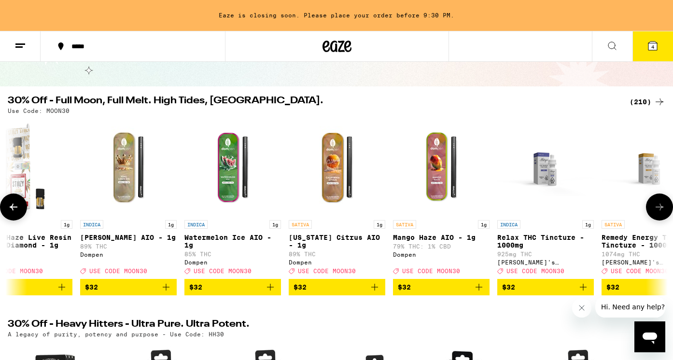
click at [664, 206] on icon at bounding box center [659, 207] width 12 height 12
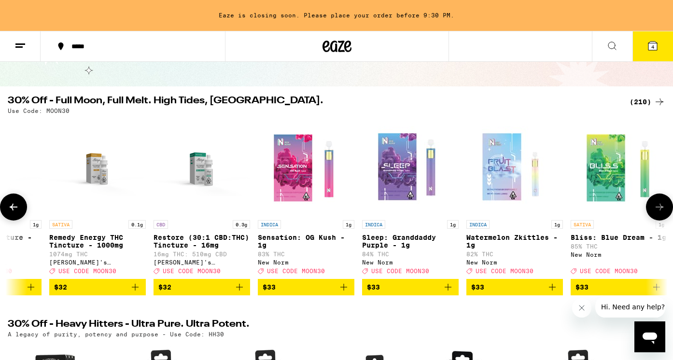
click at [664, 206] on icon at bounding box center [659, 207] width 12 height 12
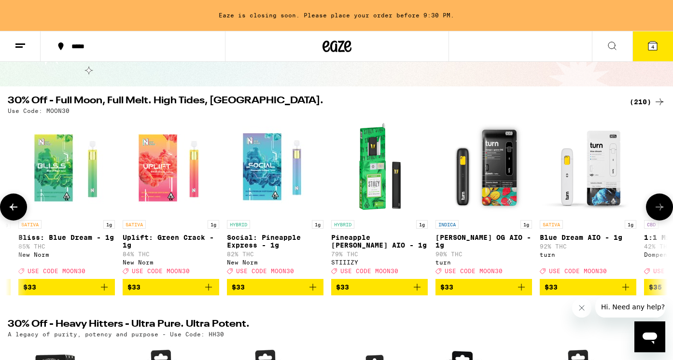
click at [664, 206] on icon at bounding box center [659, 207] width 12 height 12
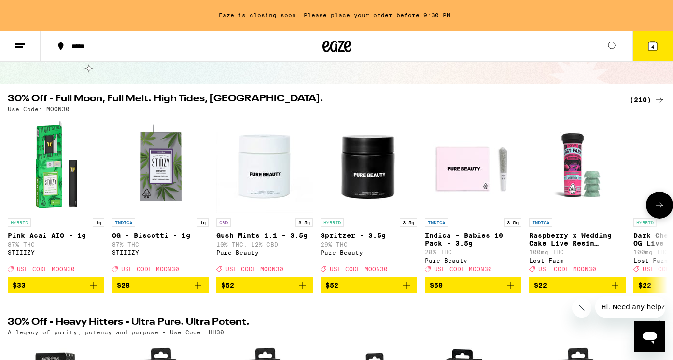
scroll to position [0, 0]
click at [94, 291] on icon "Add to bag" at bounding box center [94, 285] width 12 height 12
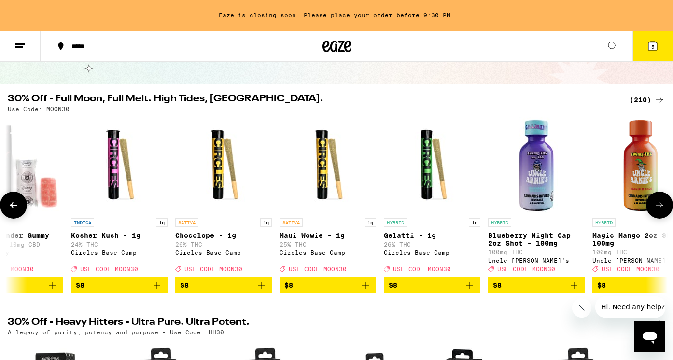
scroll to position [0, 1818]
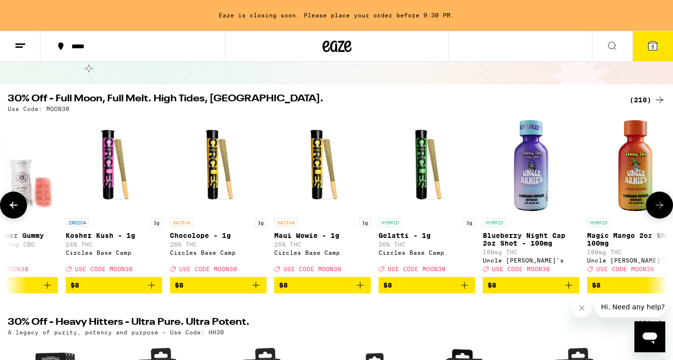
click at [360, 289] on icon "Add to bag" at bounding box center [360, 285] width 7 height 7
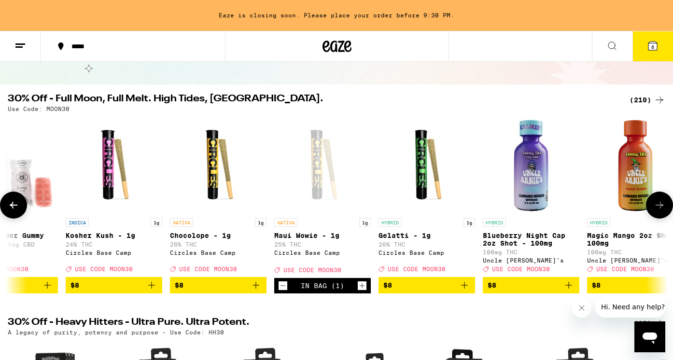
click at [360, 291] on icon "Increment" at bounding box center [362, 286] width 9 height 12
click at [469, 291] on icon "Add to bag" at bounding box center [464, 285] width 12 height 12
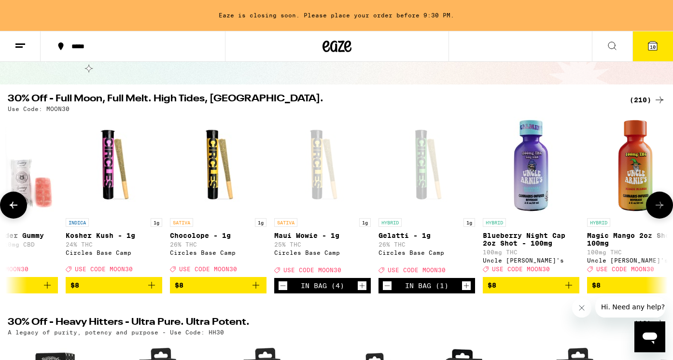
click at [469, 291] on icon "Increment" at bounding box center [466, 286] width 9 height 12
click at [282, 291] on icon "Decrement" at bounding box center [282, 286] width 9 height 12
click at [253, 291] on icon "Add to bag" at bounding box center [256, 285] width 12 height 12
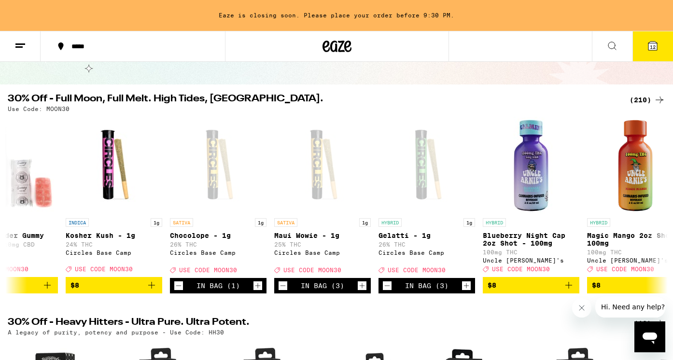
click at [653, 49] on span "12" at bounding box center [652, 47] width 6 height 6
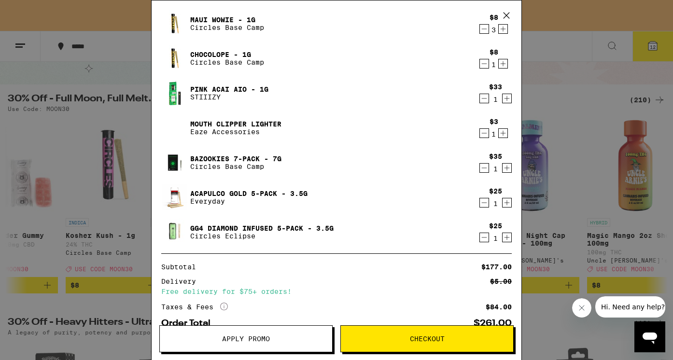
scroll to position [93, 0]
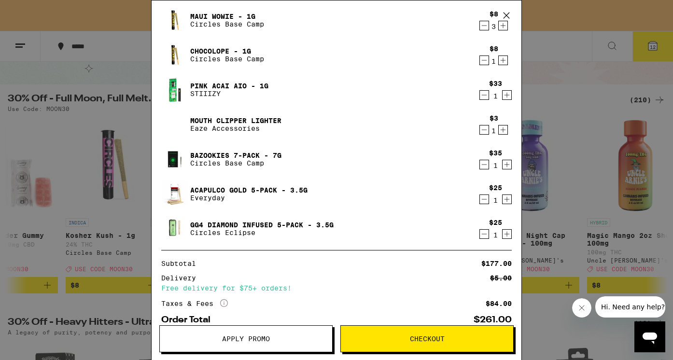
click at [483, 130] on icon "Decrement" at bounding box center [484, 130] width 9 height 12
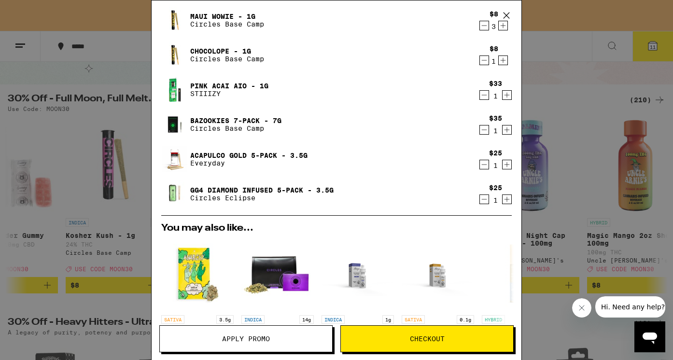
click at [483, 130] on icon "Decrement" at bounding box center [484, 130] width 9 height 12
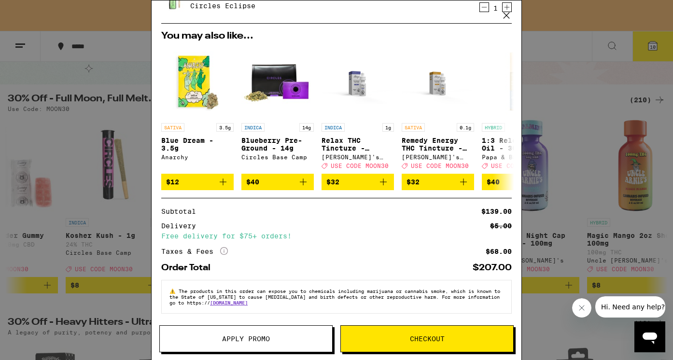
scroll to position [258, 0]
click at [264, 337] on span "Apply Promo" at bounding box center [246, 338] width 48 height 7
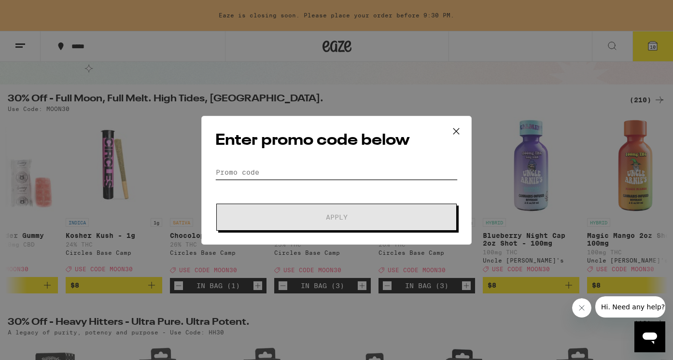
click at [287, 174] on input "Promo Code" at bounding box center [336, 172] width 242 height 14
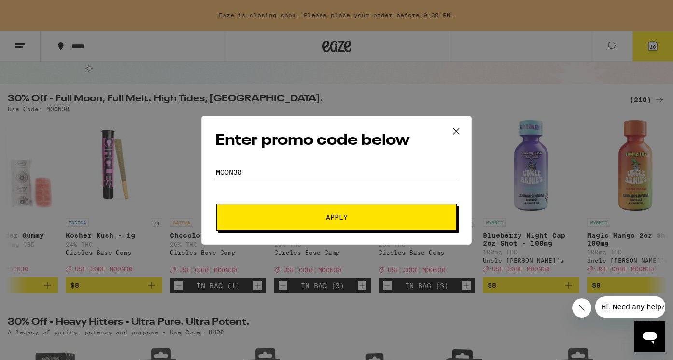
type input "MOON30"
click at [323, 221] on button "Apply" at bounding box center [336, 217] width 240 height 27
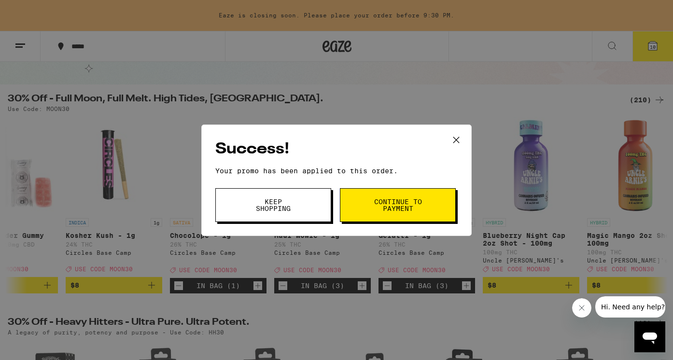
click at [314, 204] on button "Keep Shopping" at bounding box center [273, 205] width 116 height 34
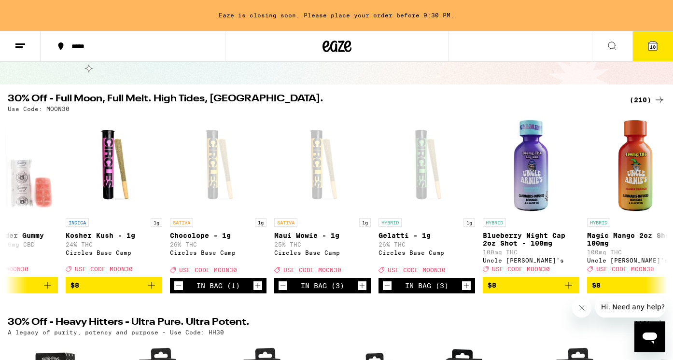
click at [651, 45] on span "10" at bounding box center [652, 47] width 6 height 6
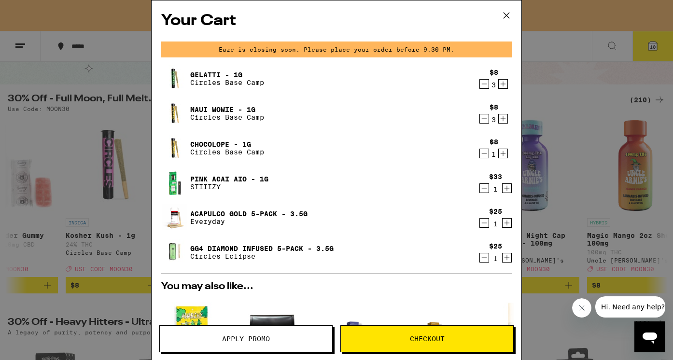
click at [509, 14] on icon at bounding box center [506, 15] width 14 height 14
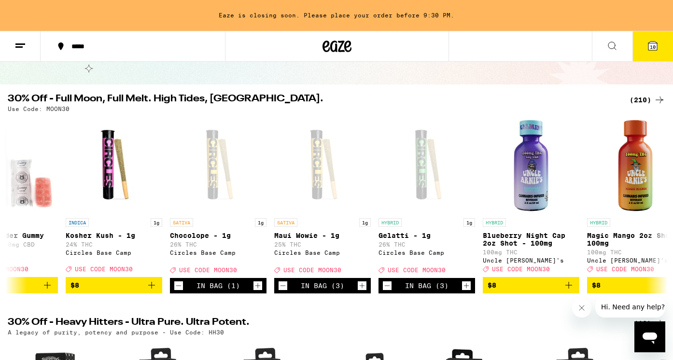
click at [19, 47] on line at bounding box center [18, 47] width 7 height 0
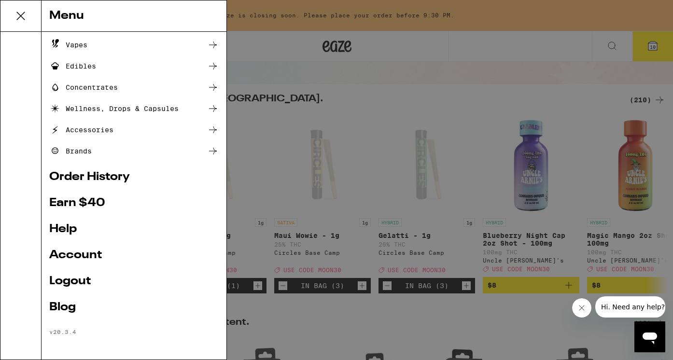
scroll to position [83, 0]
click at [69, 195] on ul "Shop Buy It Again Sale Flower & Prerolls Vapes Edibles Concentrates Wellness, D…" at bounding box center [133, 147] width 169 height 376
click at [71, 203] on link "Earn $ 40" at bounding box center [133, 203] width 169 height 12
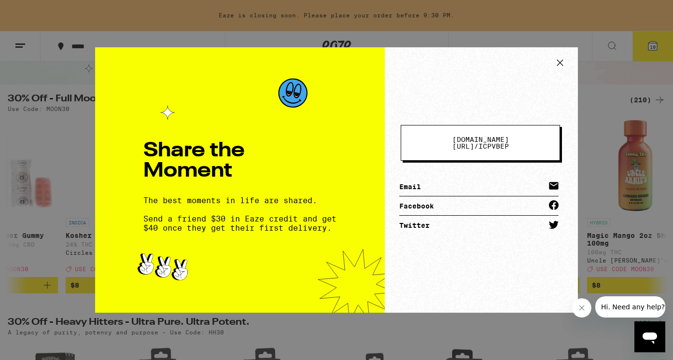
click at [559, 57] on icon at bounding box center [559, 62] width 14 height 14
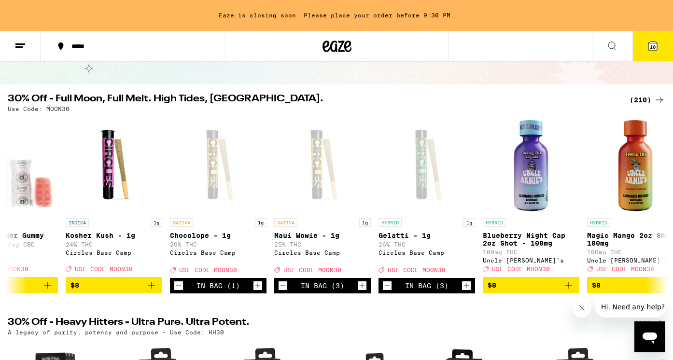
click at [21, 45] on icon at bounding box center [20, 46] width 12 height 12
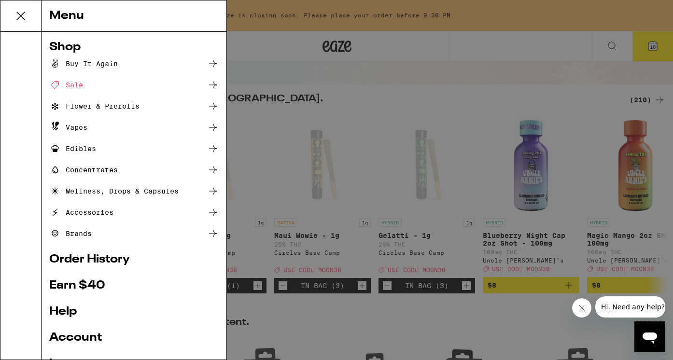
click at [80, 336] on link "Account" at bounding box center [133, 338] width 169 height 12
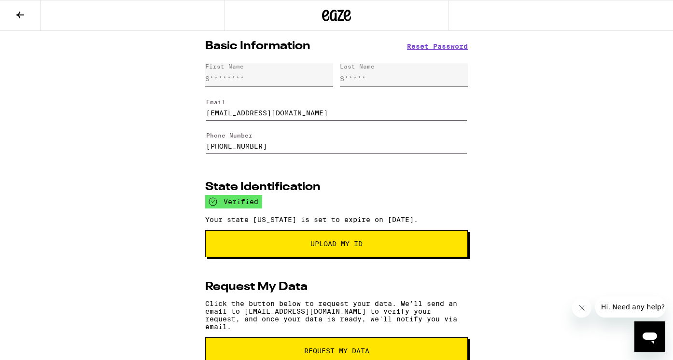
click at [20, 11] on icon at bounding box center [20, 15] width 12 height 12
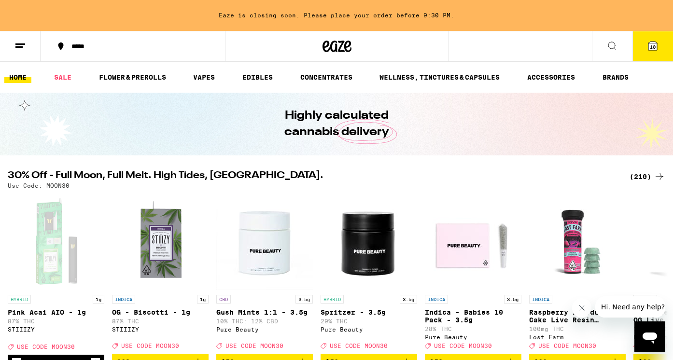
click at [18, 48] on icon at bounding box center [20, 46] width 12 height 12
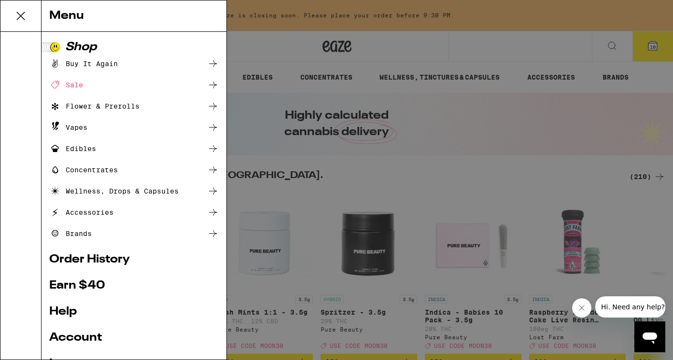
click at [482, 165] on div "Menu Shop Buy It Again Sale Flower & Prerolls Vapes Edibles Concentrates Wellne…" at bounding box center [336, 180] width 673 height 360
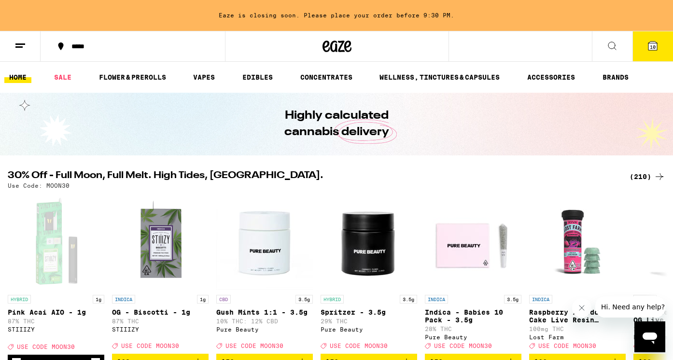
click at [653, 43] on icon at bounding box center [652, 45] width 9 height 9
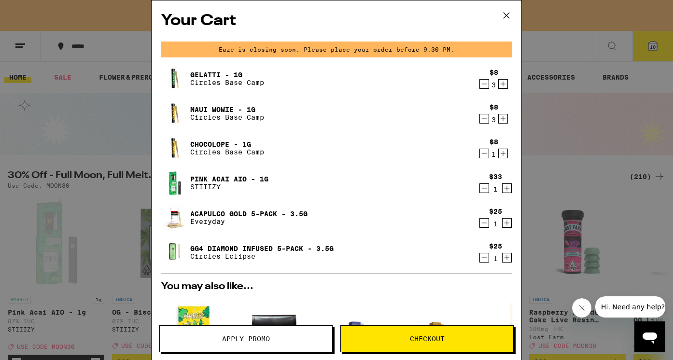
click at [385, 339] on span "Checkout" at bounding box center [427, 338] width 172 height 7
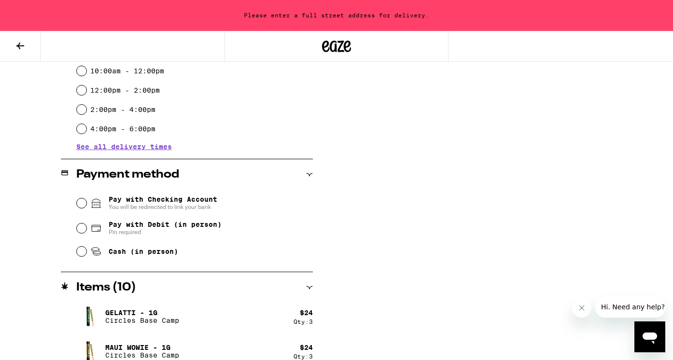
scroll to position [312, 0]
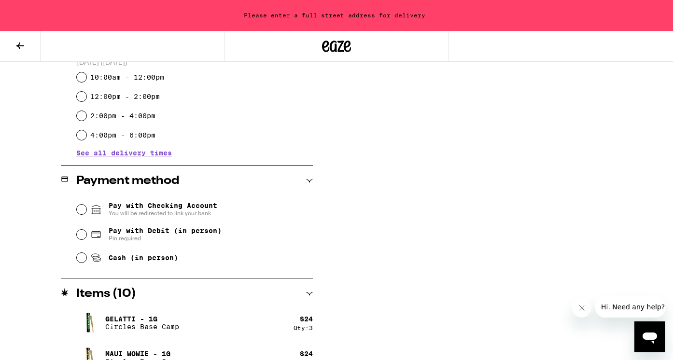
click at [84, 233] on input "Pay with Debit (in person) Pin required" at bounding box center [82, 235] width 10 height 10
radio input "true"
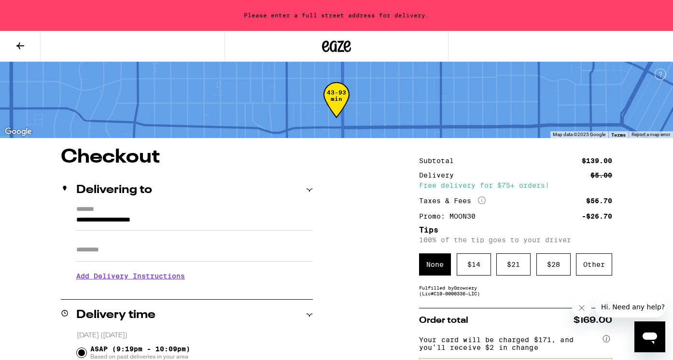
scroll to position [0, 0]
click at [179, 248] on input "Apt/Suite" at bounding box center [194, 249] width 236 height 23
click at [175, 221] on input "**********" at bounding box center [194, 222] width 236 height 16
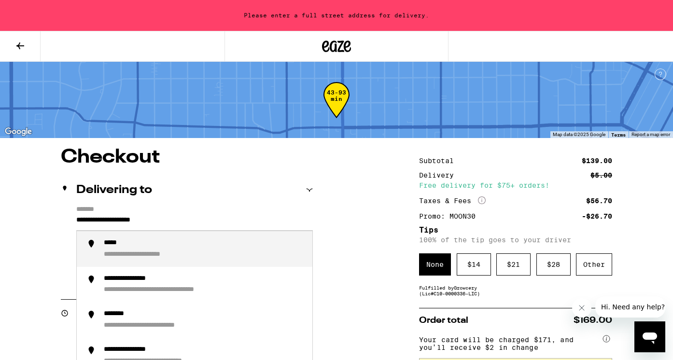
drag, startPoint x: 175, startPoint y: 221, endPoint x: 70, endPoint y: 221, distance: 104.2
click at [70, 221] on div "**********" at bounding box center [187, 247] width 252 height 83
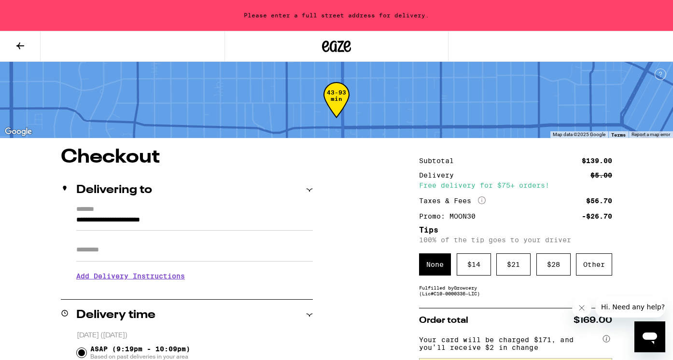
click at [221, 206] on label "*******" at bounding box center [194, 210] width 236 height 9
click at [221, 214] on input "**********" at bounding box center [194, 222] width 236 height 16
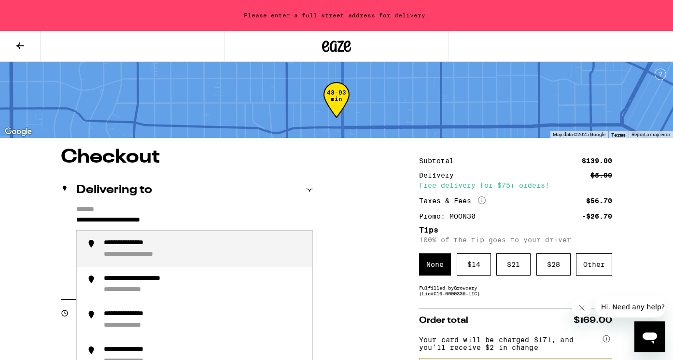
click at [194, 258] on div "**********" at bounding box center [204, 249] width 201 height 20
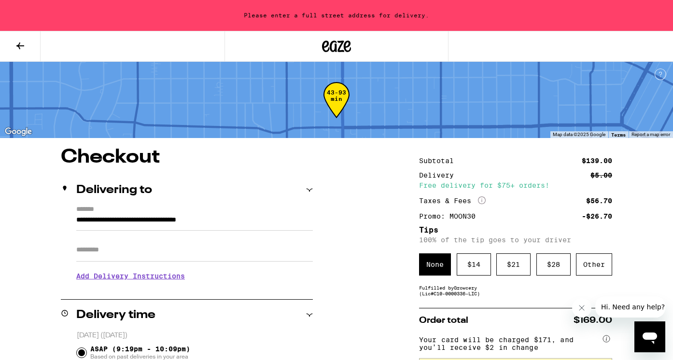
type input "**********"
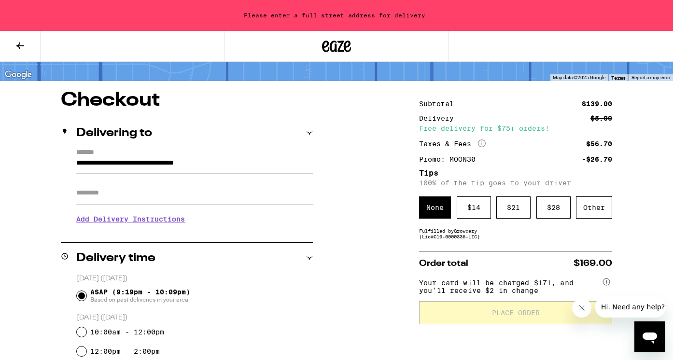
scroll to position [57, 0]
click at [600, 211] on div "Other" at bounding box center [594, 207] width 36 height 22
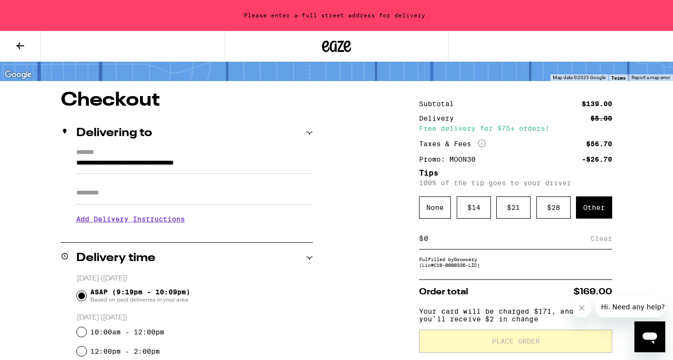
drag, startPoint x: 437, startPoint y: 247, endPoint x: 405, endPoint y: 245, distance: 32.4
click at [431, 243] on input at bounding box center [506, 238] width 167 height 9
type input "8"
click at [606, 240] on div "Save" at bounding box center [602, 238] width 17 height 21
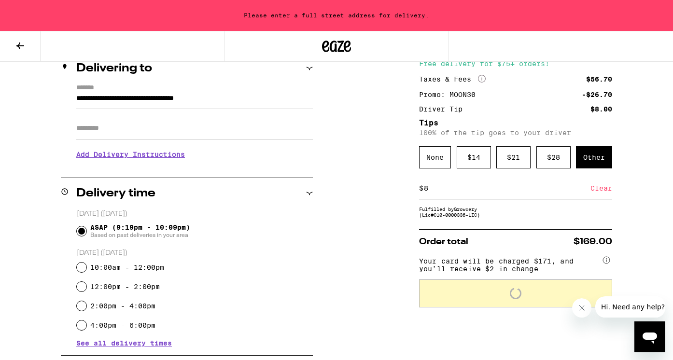
scroll to position [123, 0]
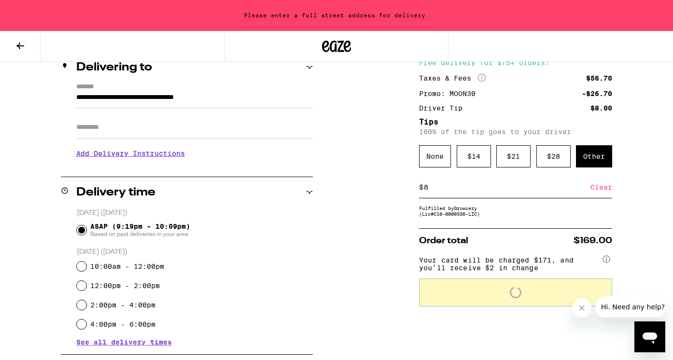
click at [645, 148] on div "**********" at bounding box center [336, 366] width 673 height 682
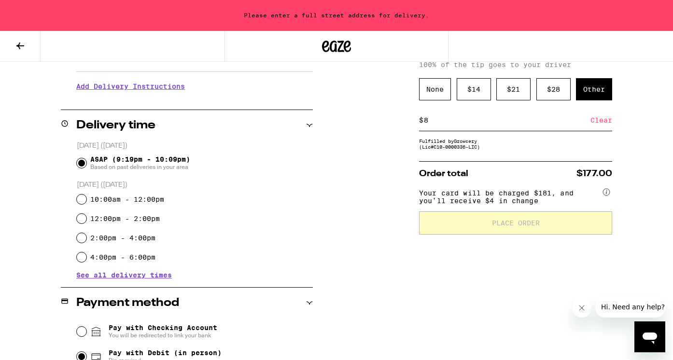
scroll to position [190, 0]
click at [487, 277] on div "Subtotal $139.00 Delivery $5.00 Free delivery for $75+ orders! Taxes & Fees Mor…" at bounding box center [515, 299] width 193 height 682
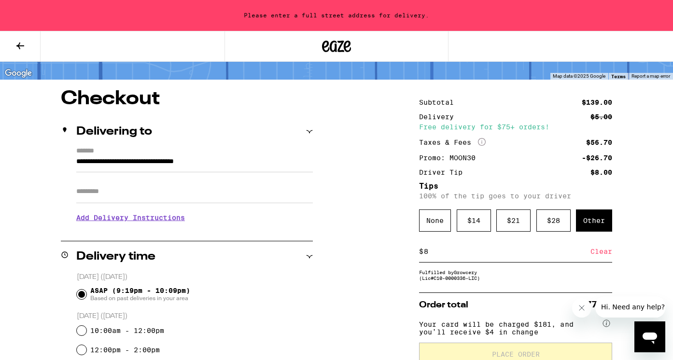
scroll to position [59, 0]
click at [193, 193] on input "Apt/Suite" at bounding box center [194, 190] width 236 height 23
click at [165, 164] on input "**********" at bounding box center [194, 163] width 236 height 16
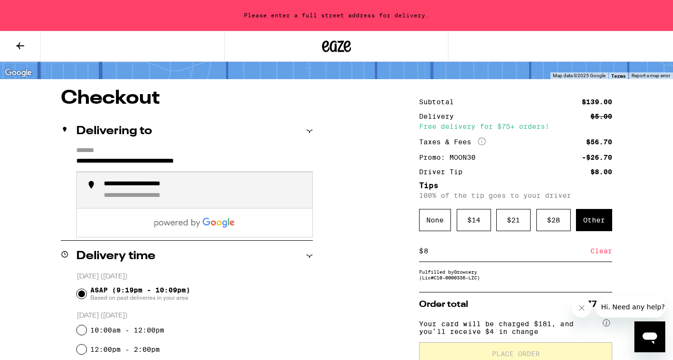
click at [173, 197] on div "**********" at bounding box center [154, 196] width 100 height 9
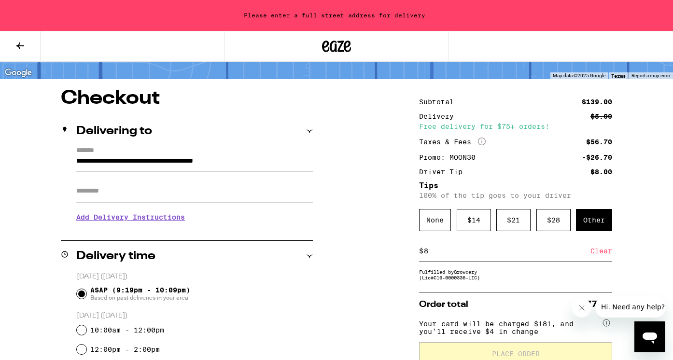
type input "**********"
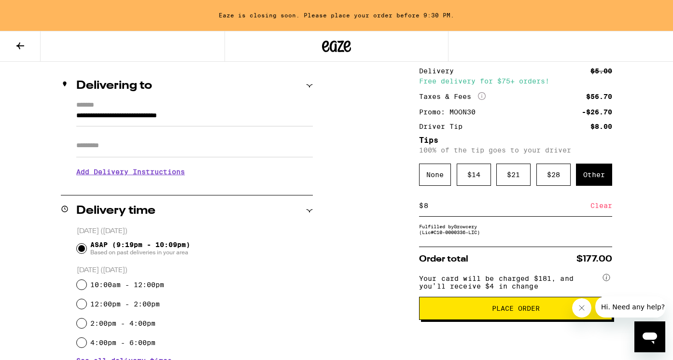
scroll to position [104, 0]
click at [169, 175] on h3 "Add Delivery Instructions" at bounding box center [194, 172] width 236 height 22
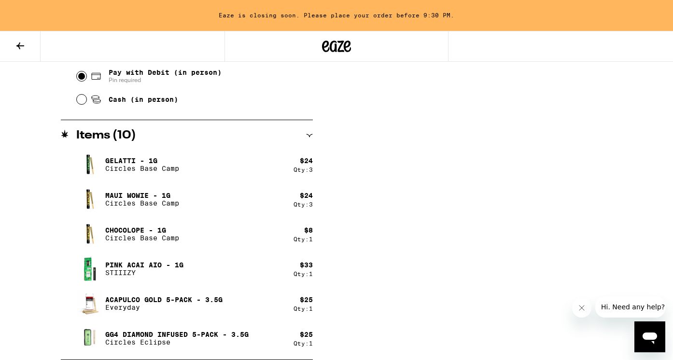
scroll to position [542, 0]
click at [18, 45] on icon at bounding box center [20, 45] width 8 height 7
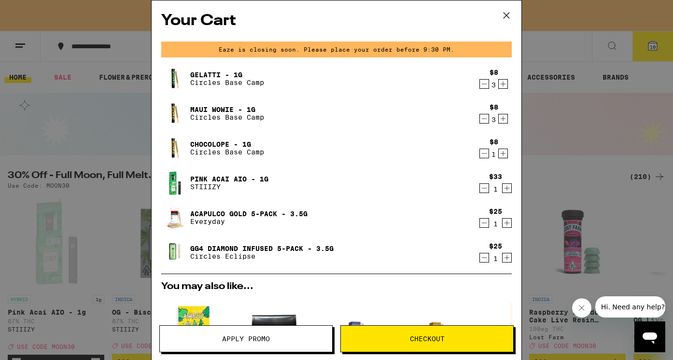
click at [482, 223] on icon "Decrement" at bounding box center [484, 223] width 5 height 0
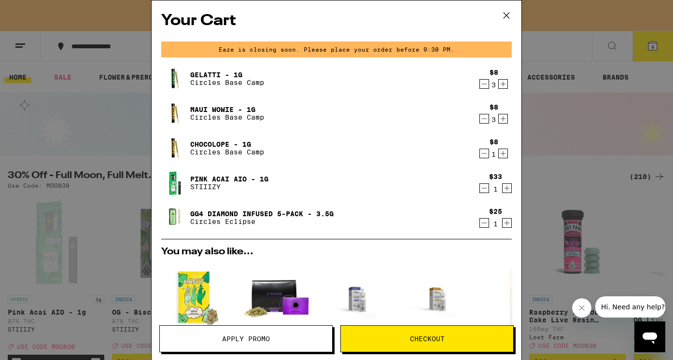
click at [410, 340] on span "Checkout" at bounding box center [427, 338] width 35 height 7
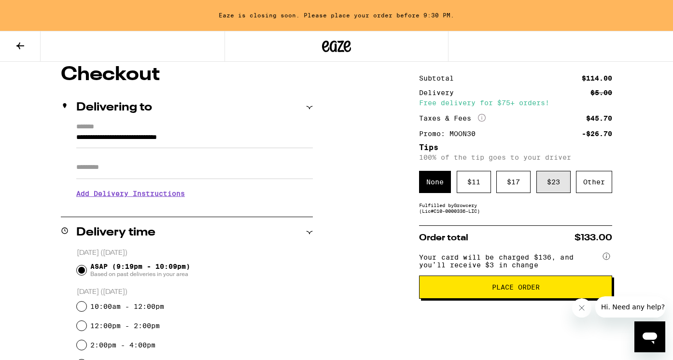
scroll to position [83, 0]
click at [601, 182] on div "Other" at bounding box center [594, 182] width 36 height 22
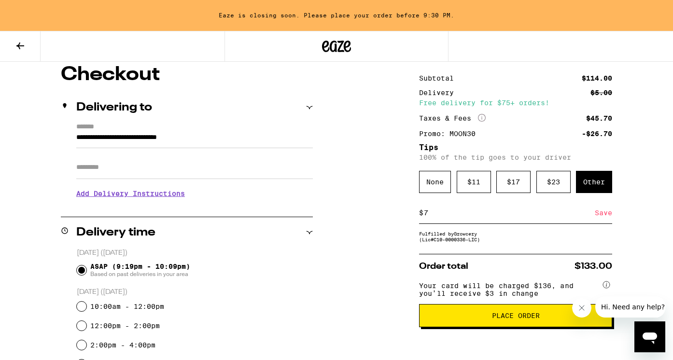
type input "7"
click at [449, 216] on input "7" at bounding box center [508, 212] width 171 height 9
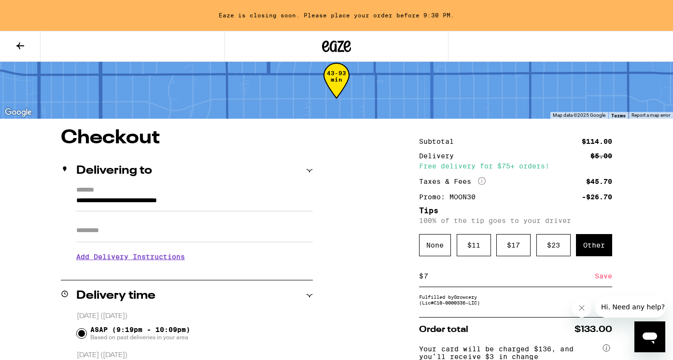
scroll to position [21, 0]
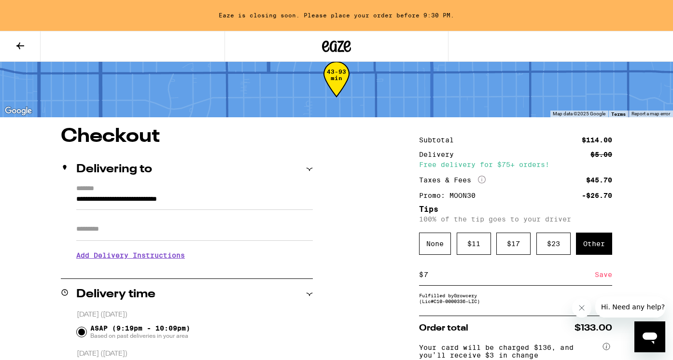
click at [174, 257] on h3 "Add Delivery Instructions" at bounding box center [194, 255] width 236 height 22
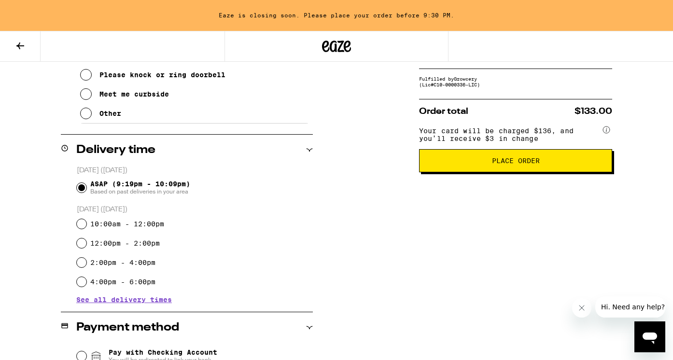
scroll to position [286, 0]
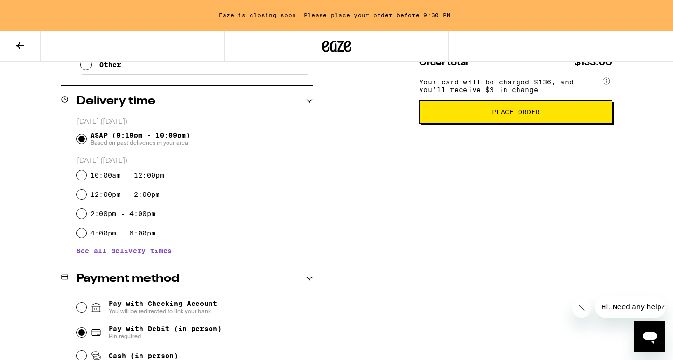
click at [445, 115] on span "Place Order" at bounding box center [515, 112] width 177 height 7
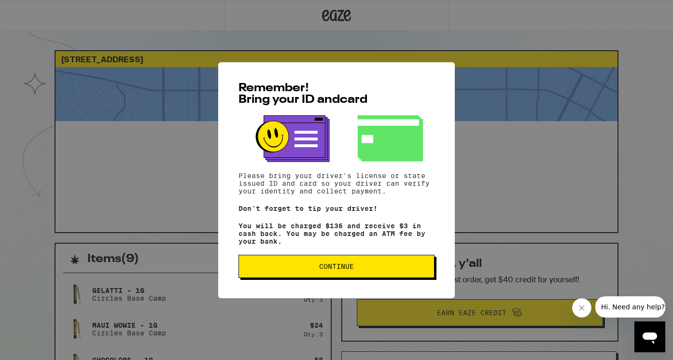
click at [297, 267] on span "Continue" at bounding box center [336, 266] width 179 height 7
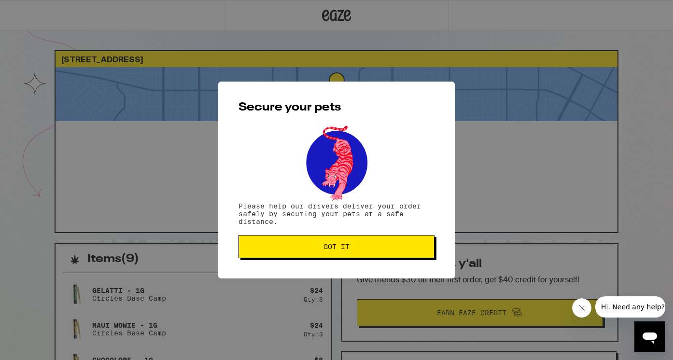
click at [290, 251] on button "Got it" at bounding box center [336, 246] width 196 height 23
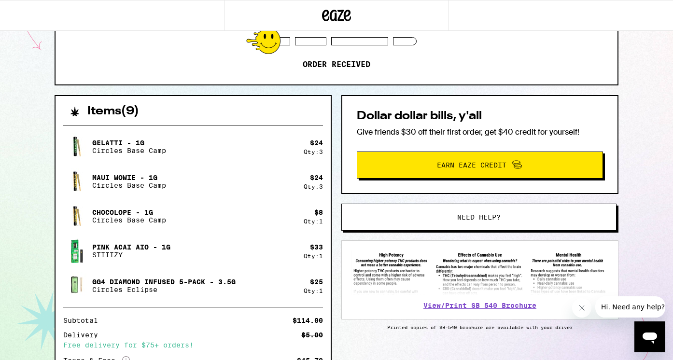
scroll to position [145, 0]
